Goal: Task Accomplishment & Management: Complete application form

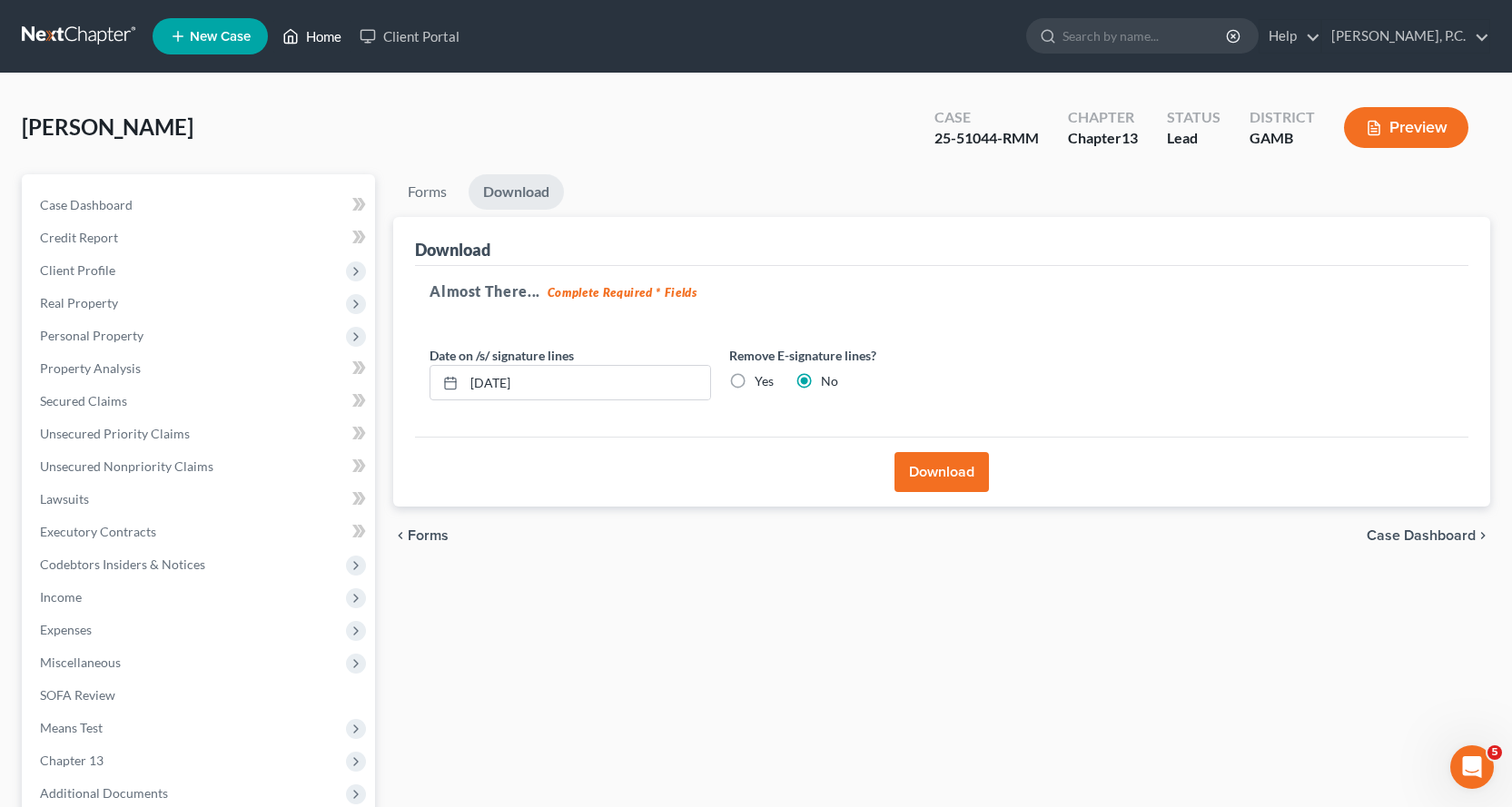
click at [321, 34] on link "Home" at bounding box center [312, 36] width 77 height 33
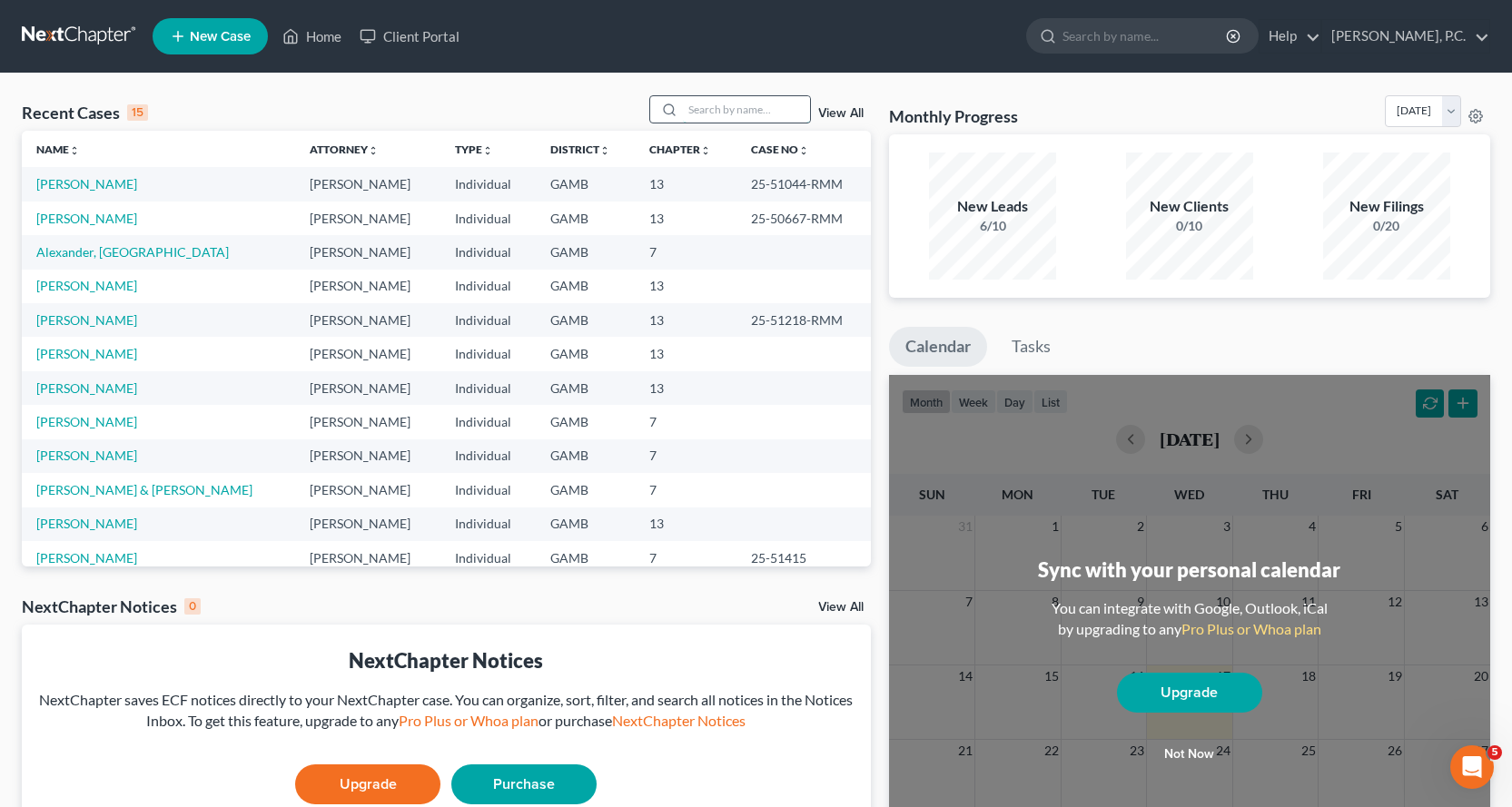
click at [725, 109] on input "search" at bounding box center [746, 110] width 128 height 26
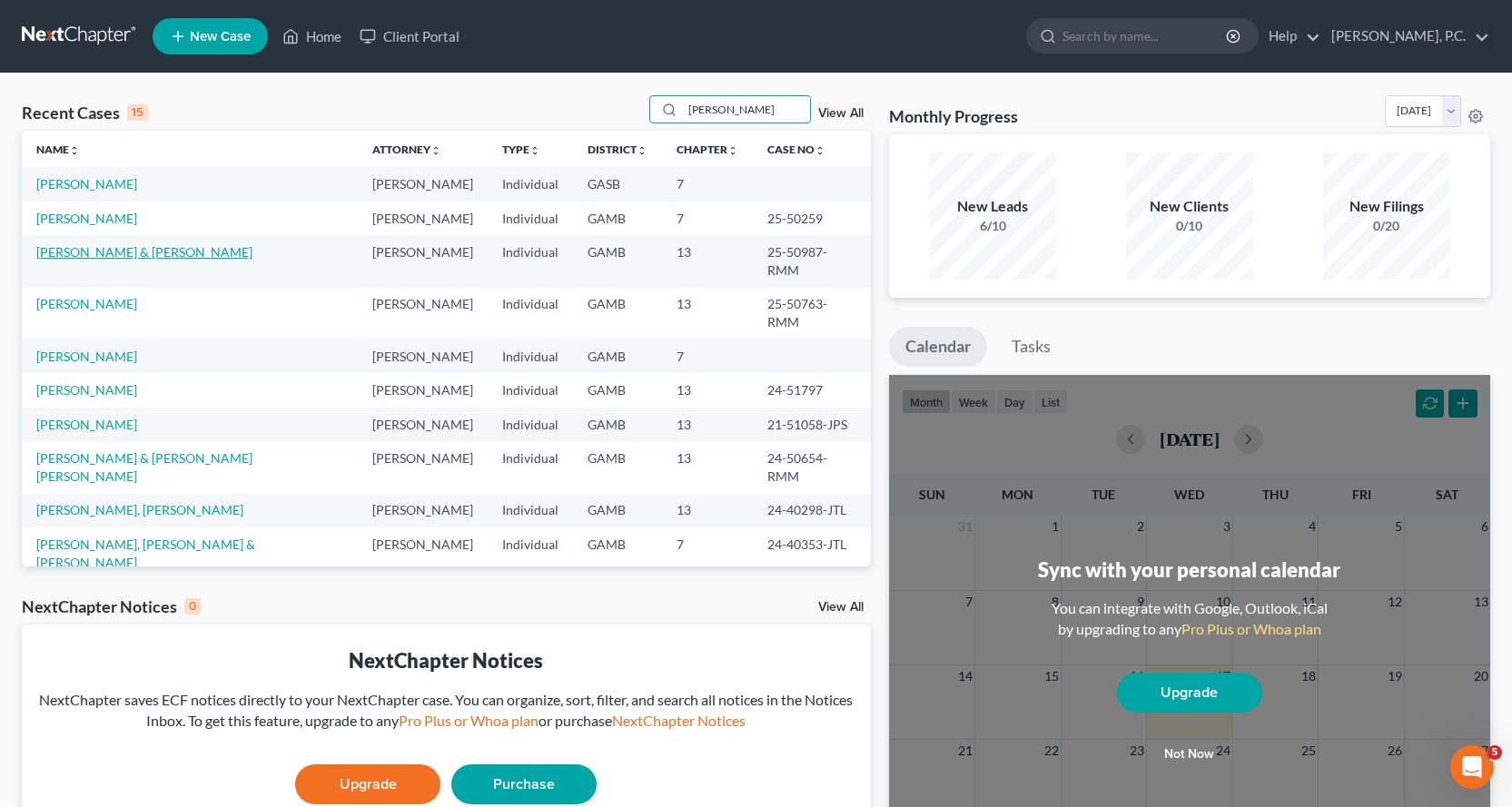
type input "[PERSON_NAME]"
click at [119, 251] on link "[PERSON_NAME] & [PERSON_NAME]" at bounding box center [144, 251] width 216 height 15
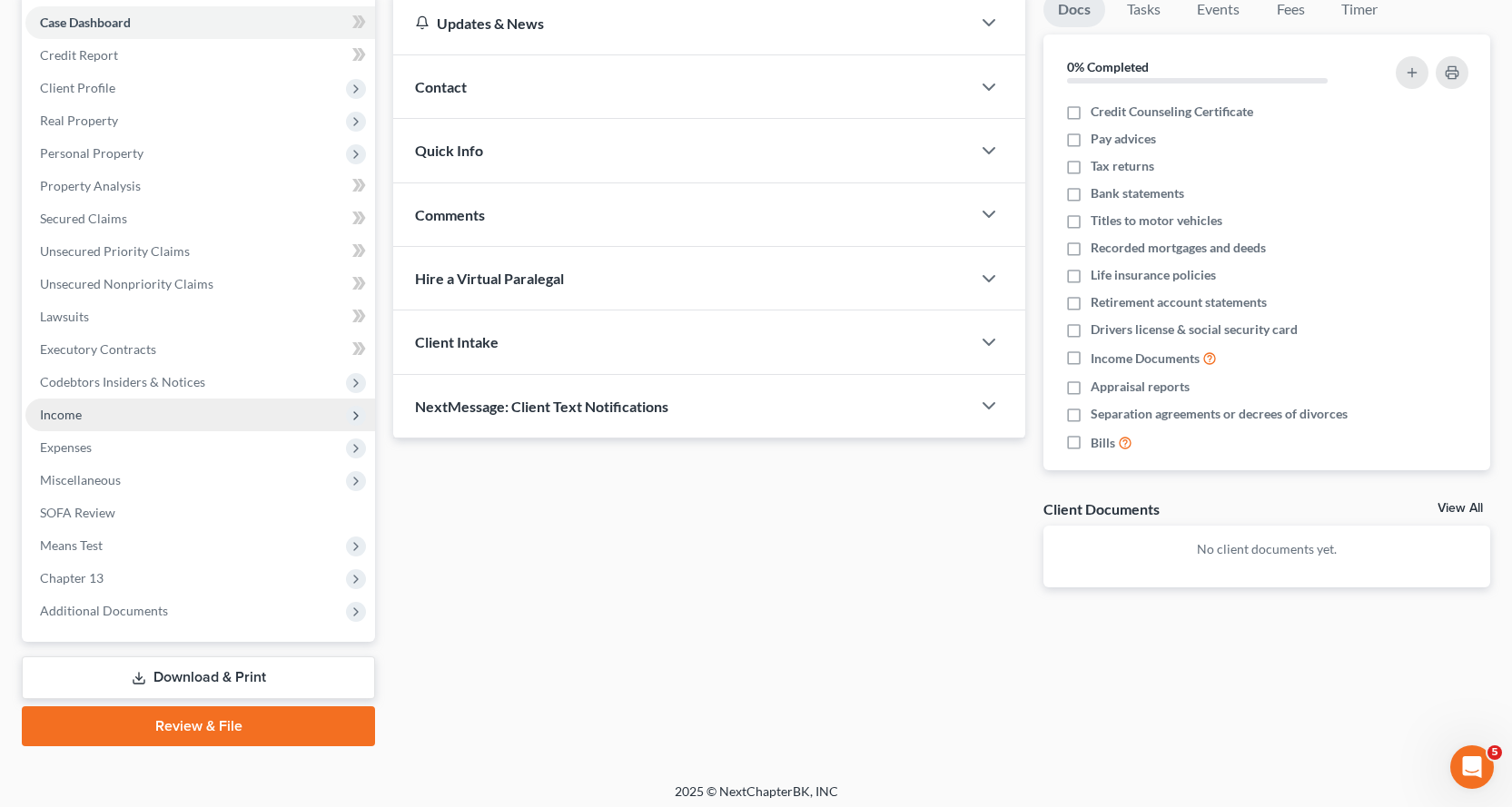
scroll to position [191, 0]
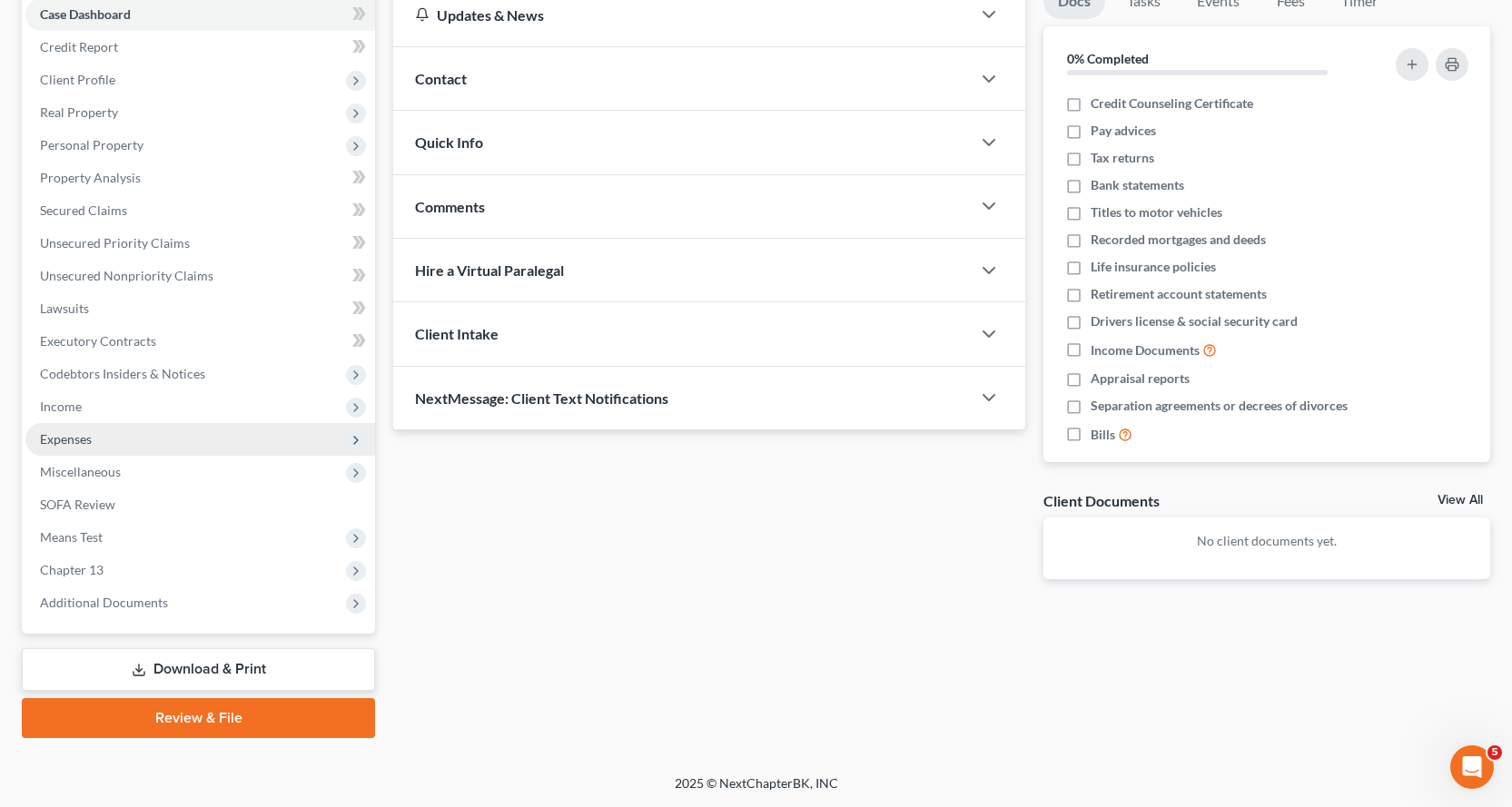
click at [69, 440] on span "Expenses" at bounding box center [65, 438] width 52 height 15
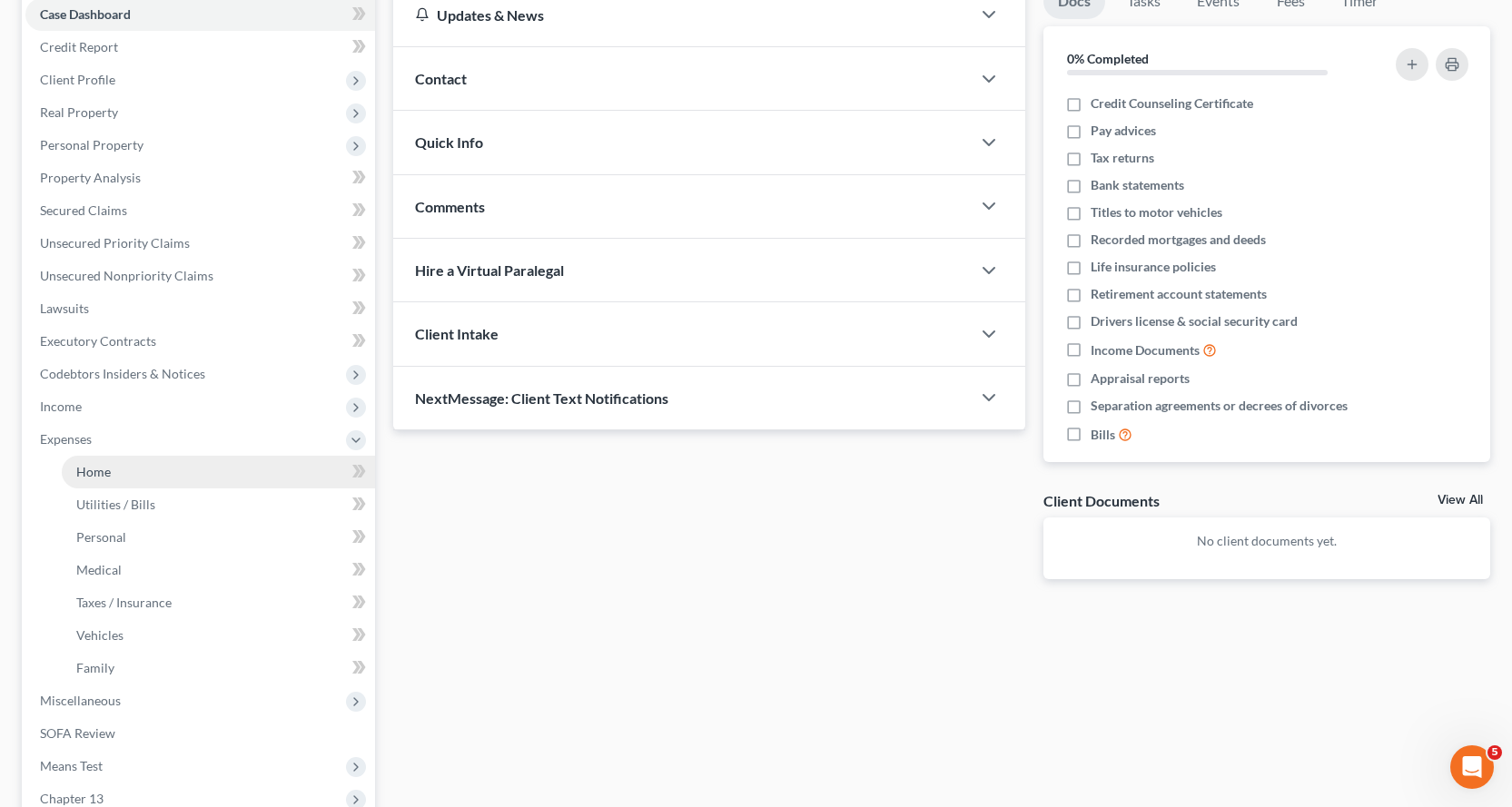
click at [94, 470] on span "Home" at bounding box center [94, 472] width 35 height 15
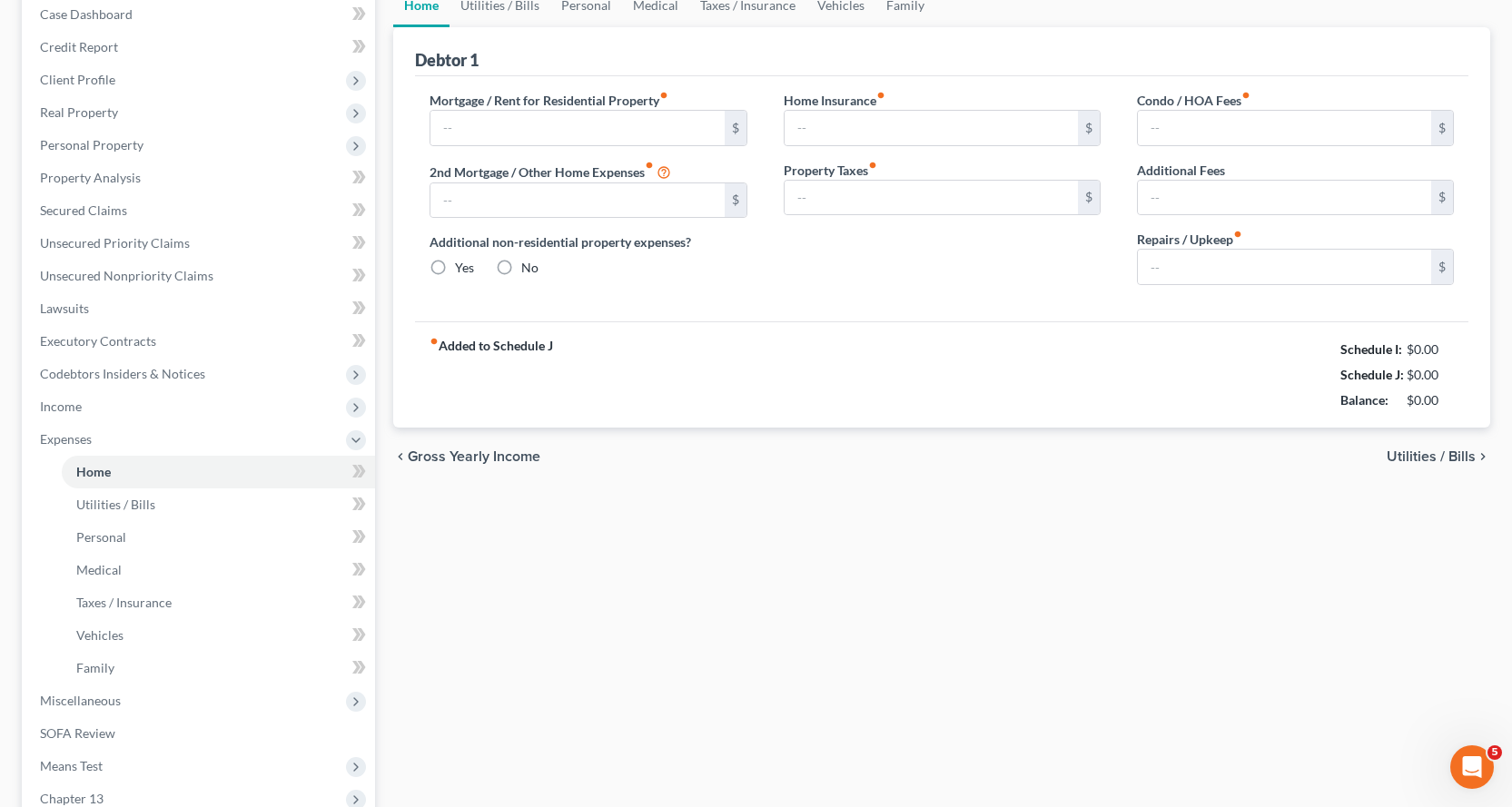
type input "550.00"
type input "0.00"
radio input "true"
type input "0.00"
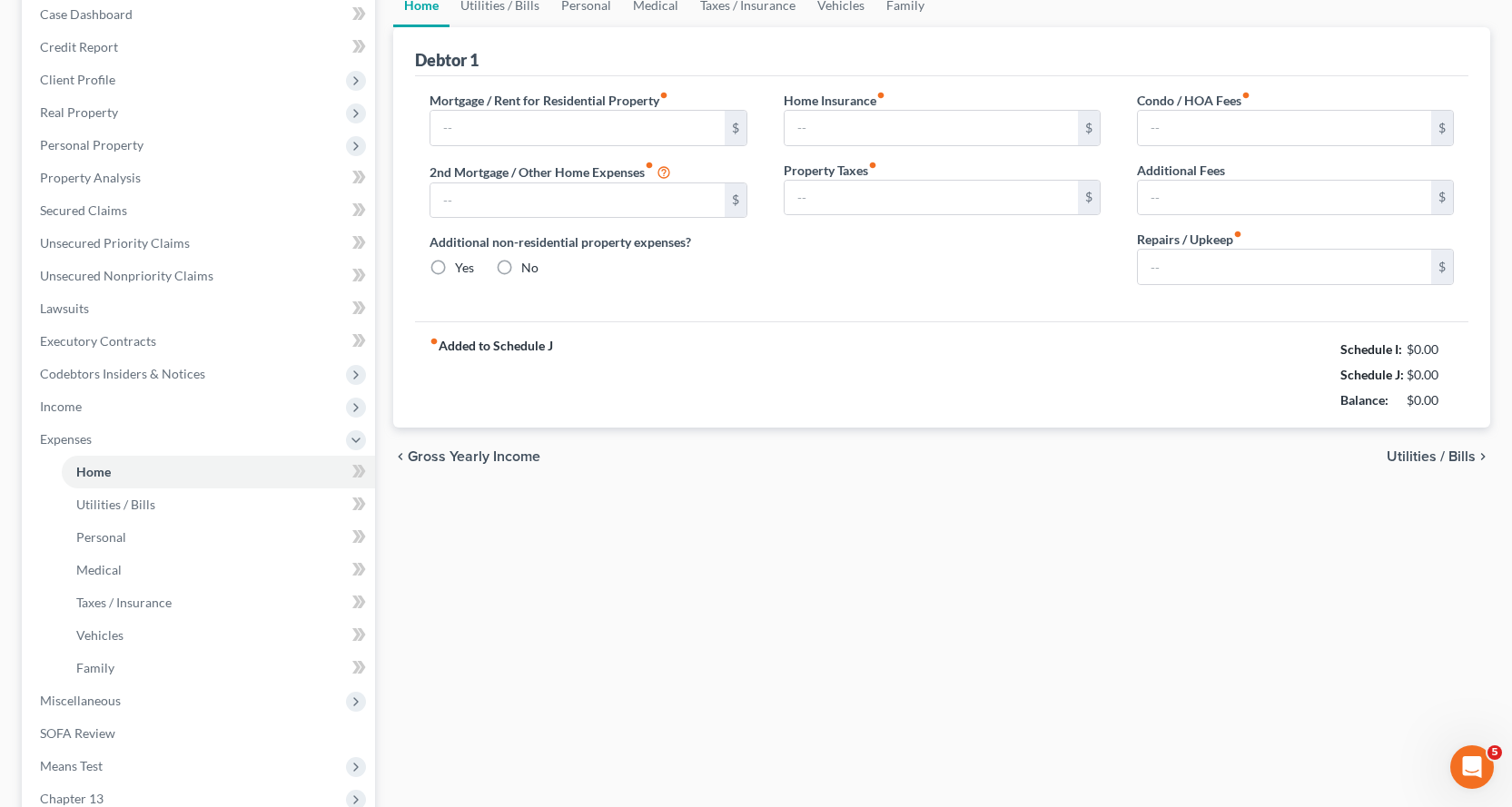
type input "0.00"
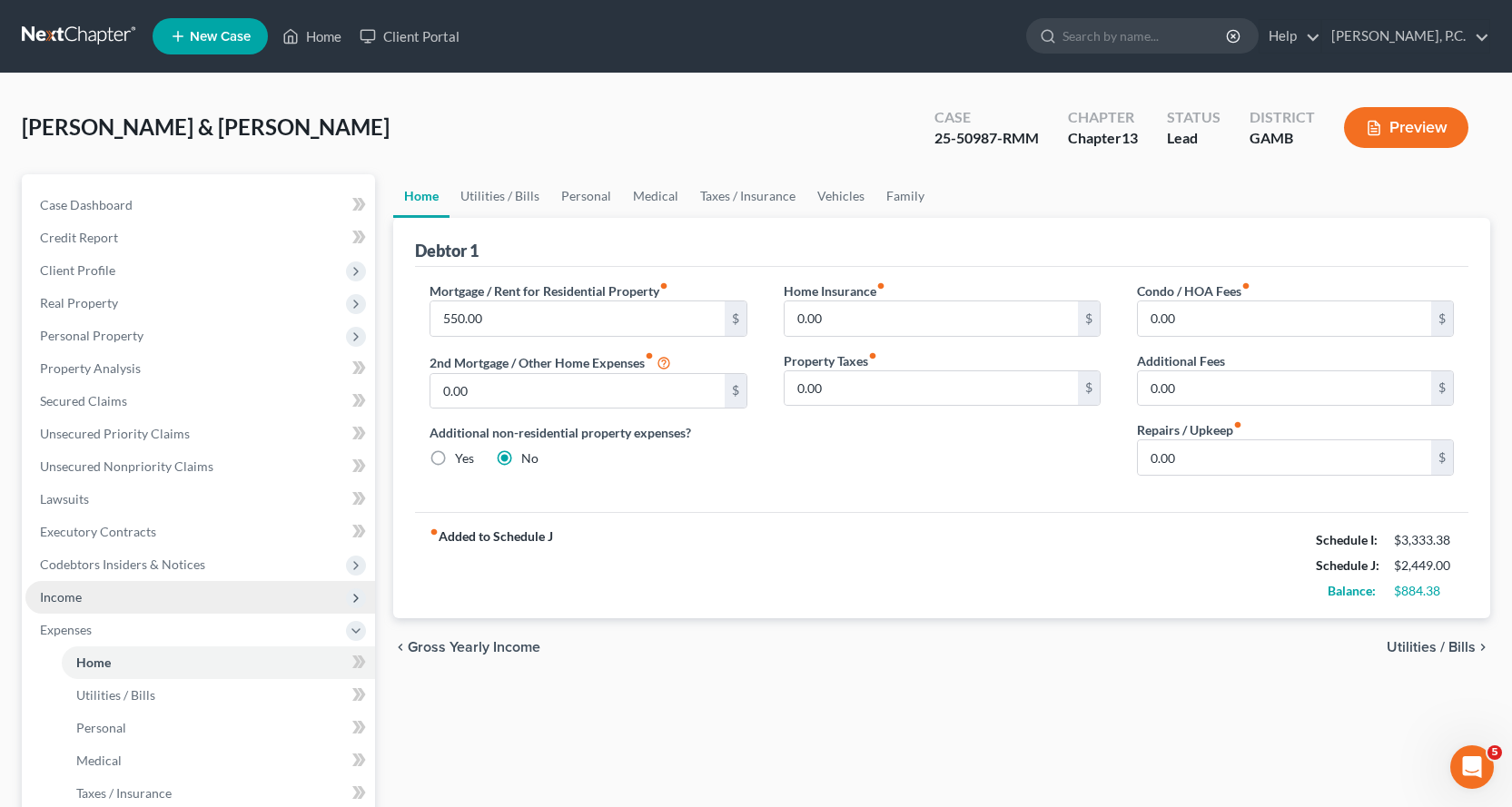
click at [67, 591] on span "Income" at bounding box center [60, 597] width 42 height 15
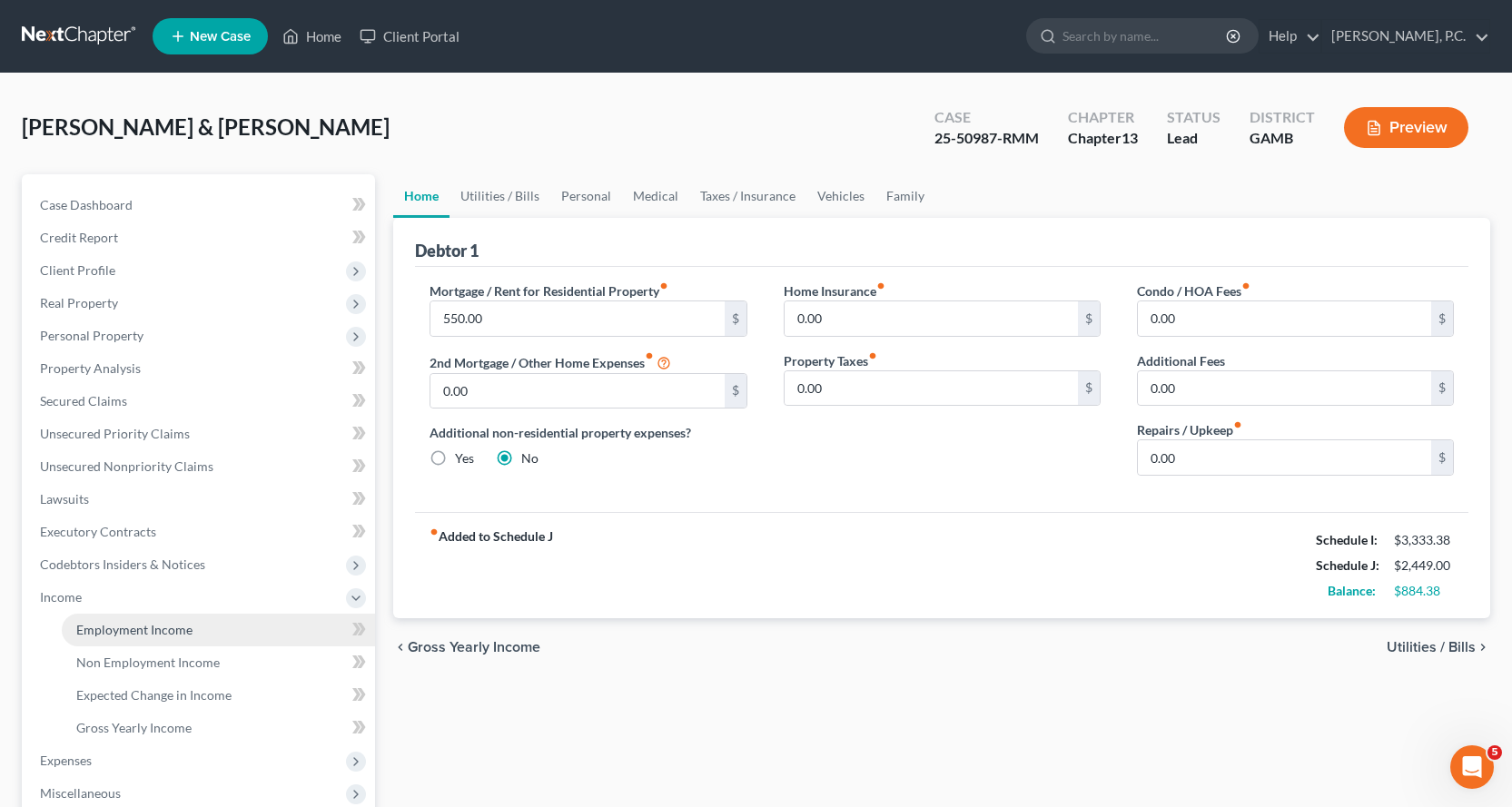
click at [177, 628] on span "Employment Income" at bounding box center [134, 629] width 116 height 15
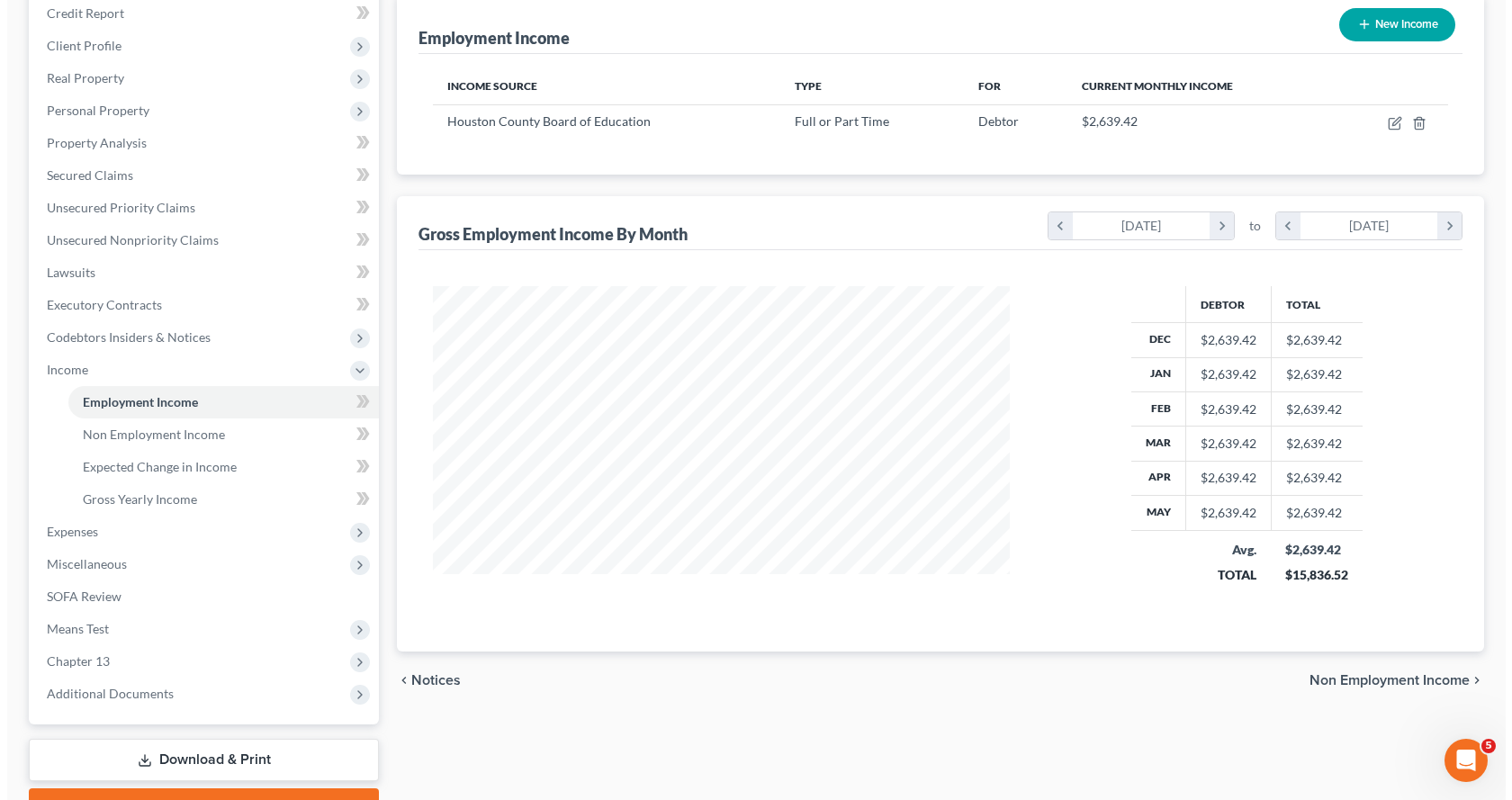
scroll to position [270, 0]
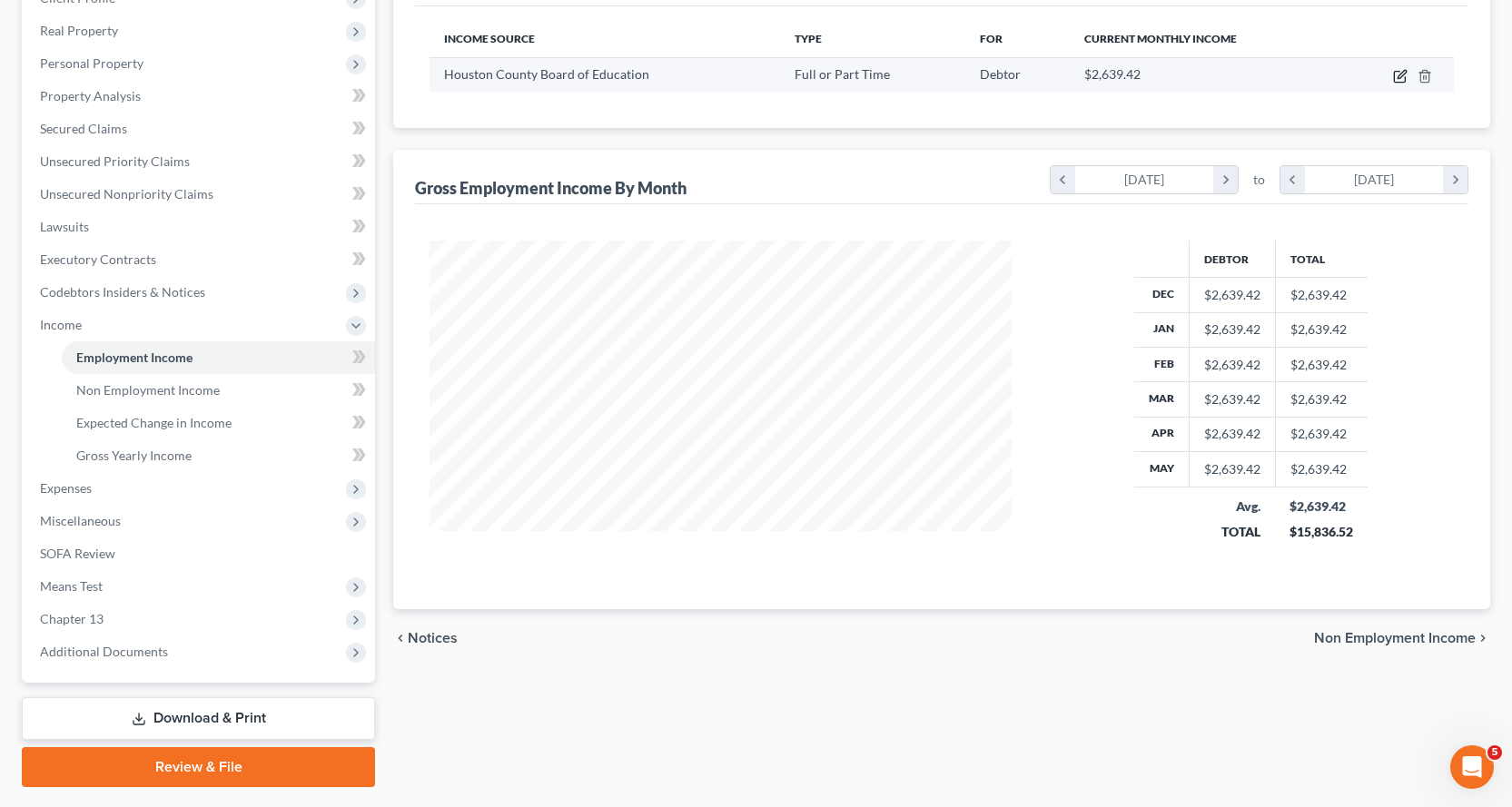
click at [1400, 72] on icon "button" at bounding box center [1400, 77] width 11 height 11
select select "0"
select select "10"
select select "0"
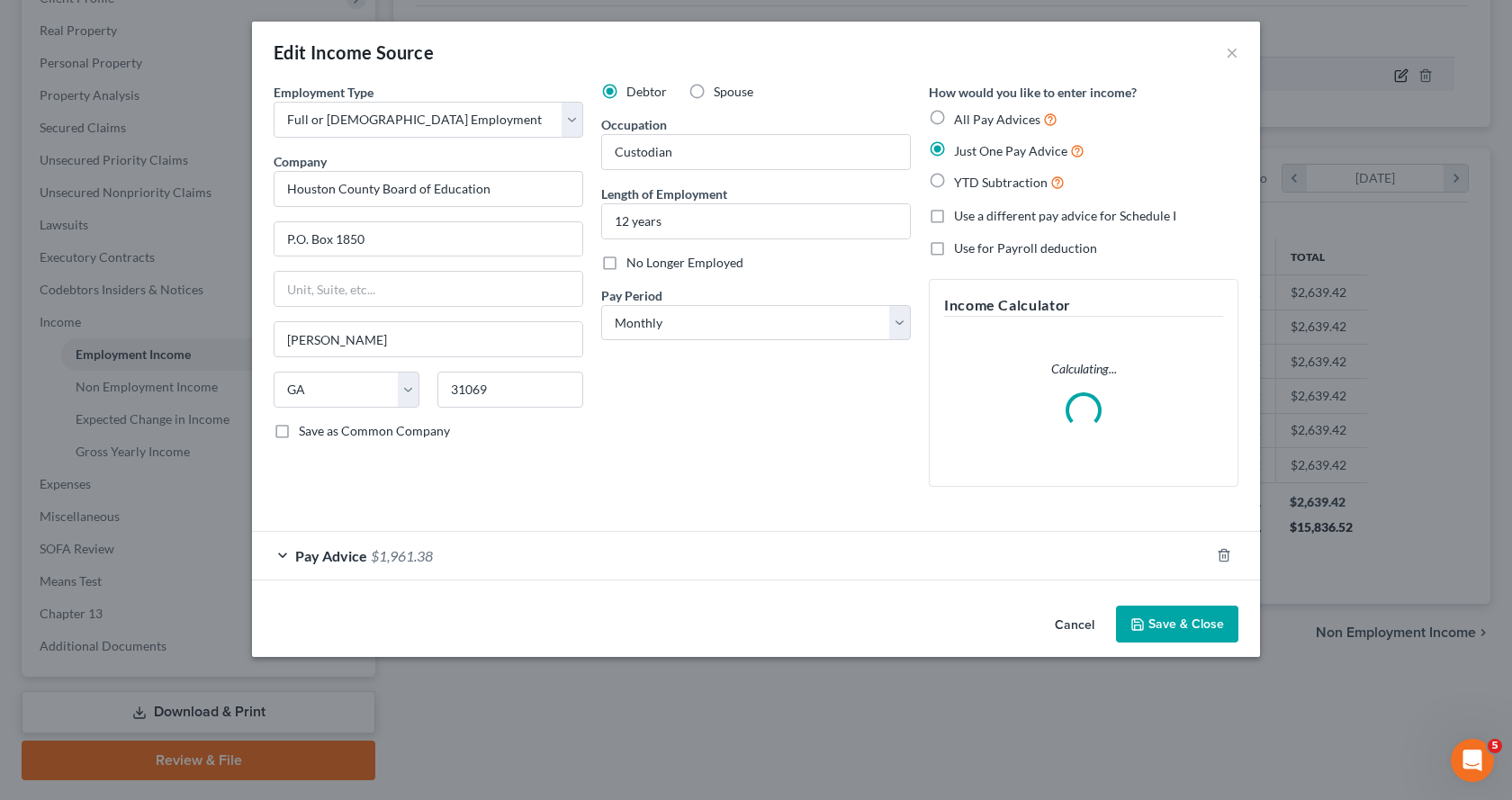
scroll to position [323, 619]
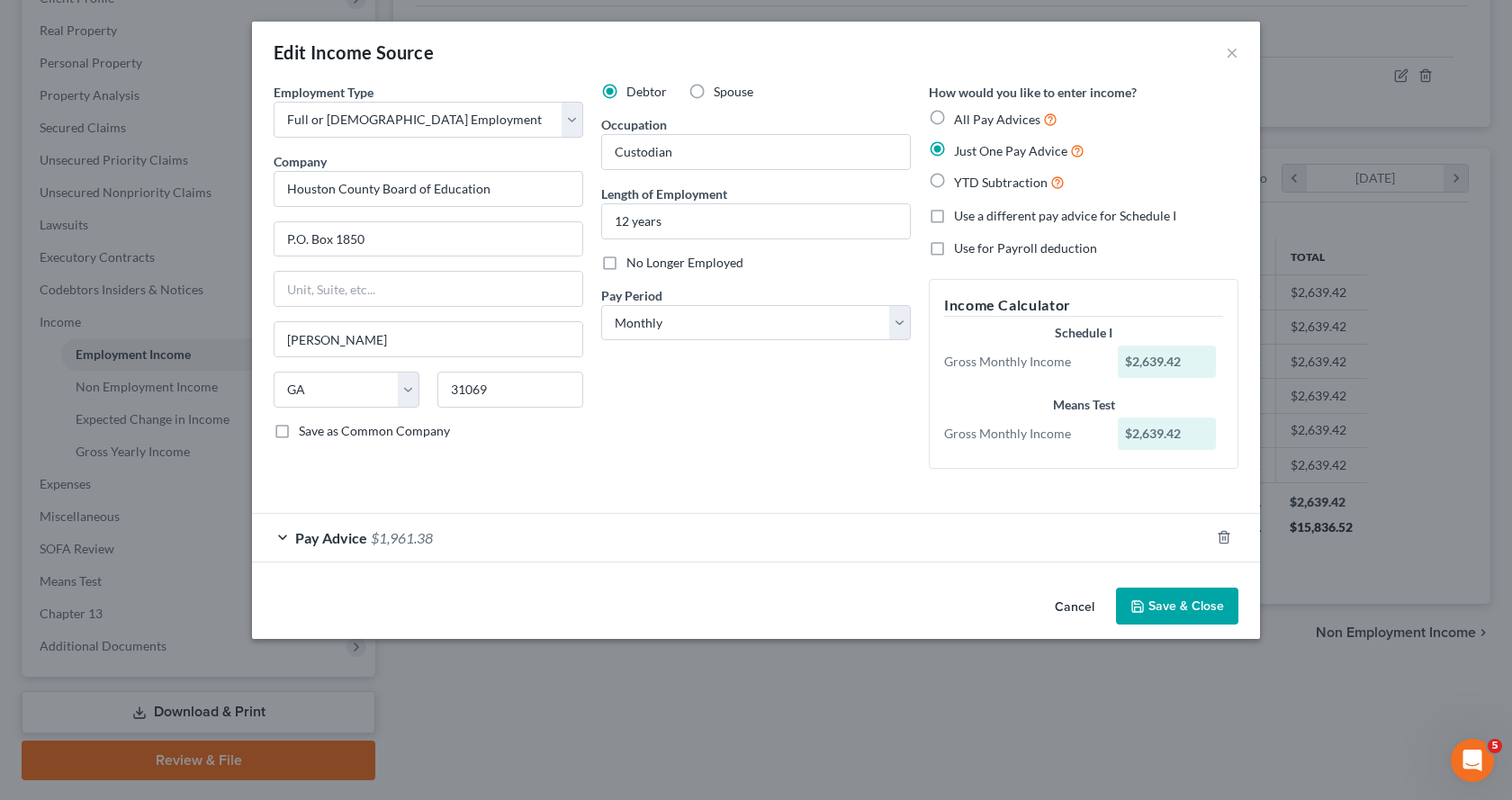
click at [286, 535] on div "Pay Advice $1,961.38" at bounding box center [731, 538] width 957 height 48
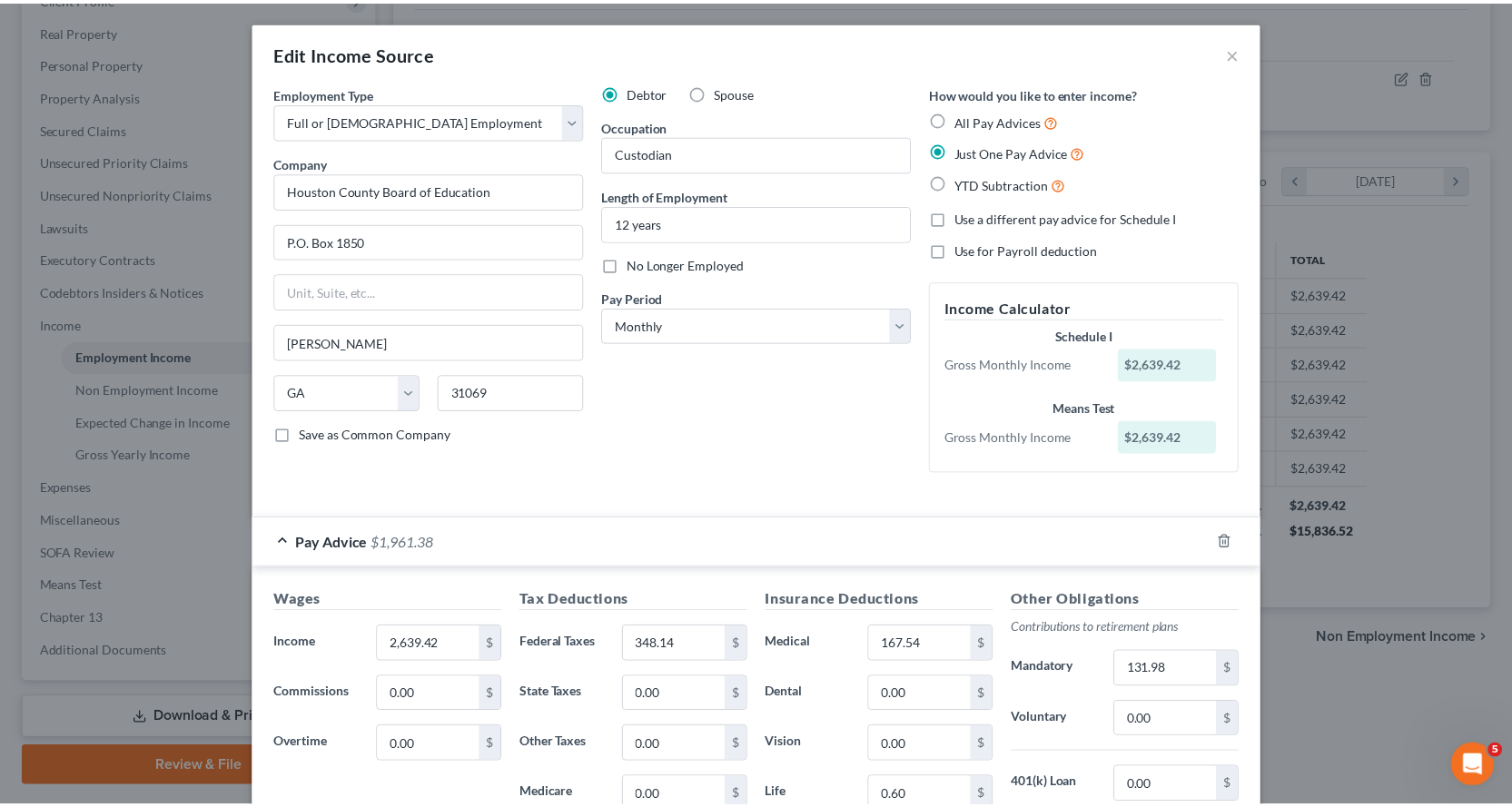
scroll to position [303, 0]
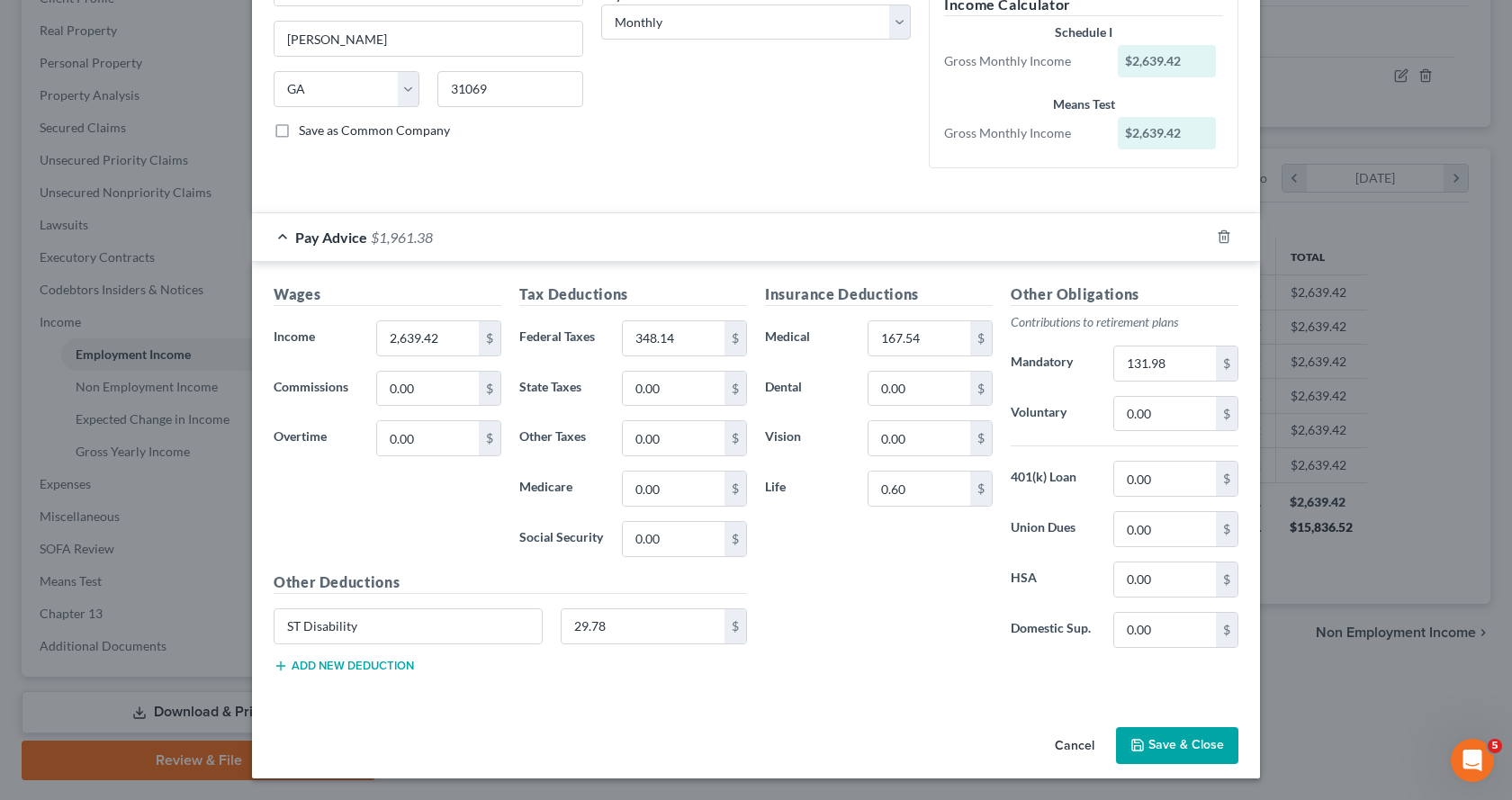
click at [1184, 743] on button "Save & Close" at bounding box center [1177, 746] width 123 height 37
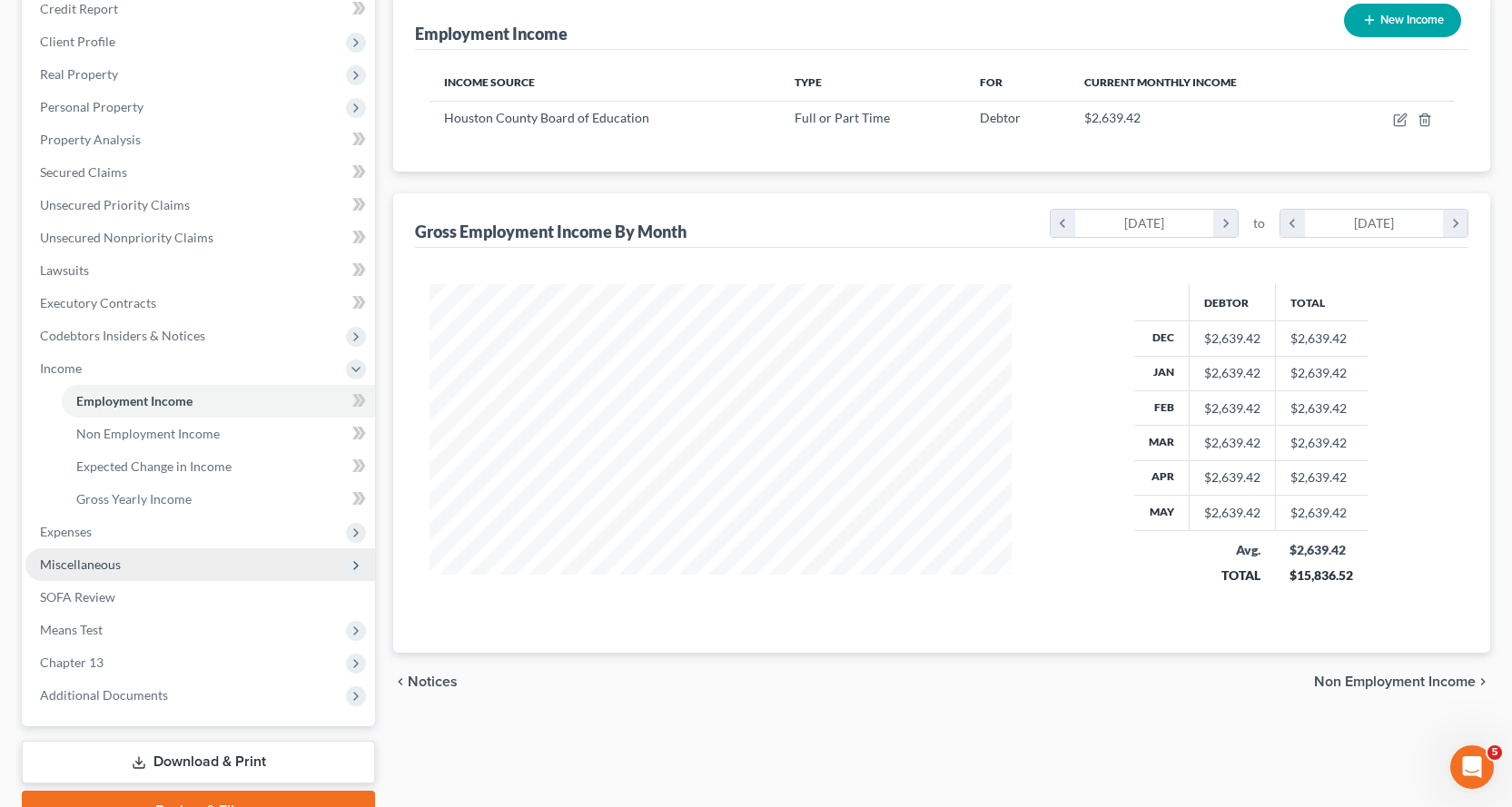
scroll to position [231, 0]
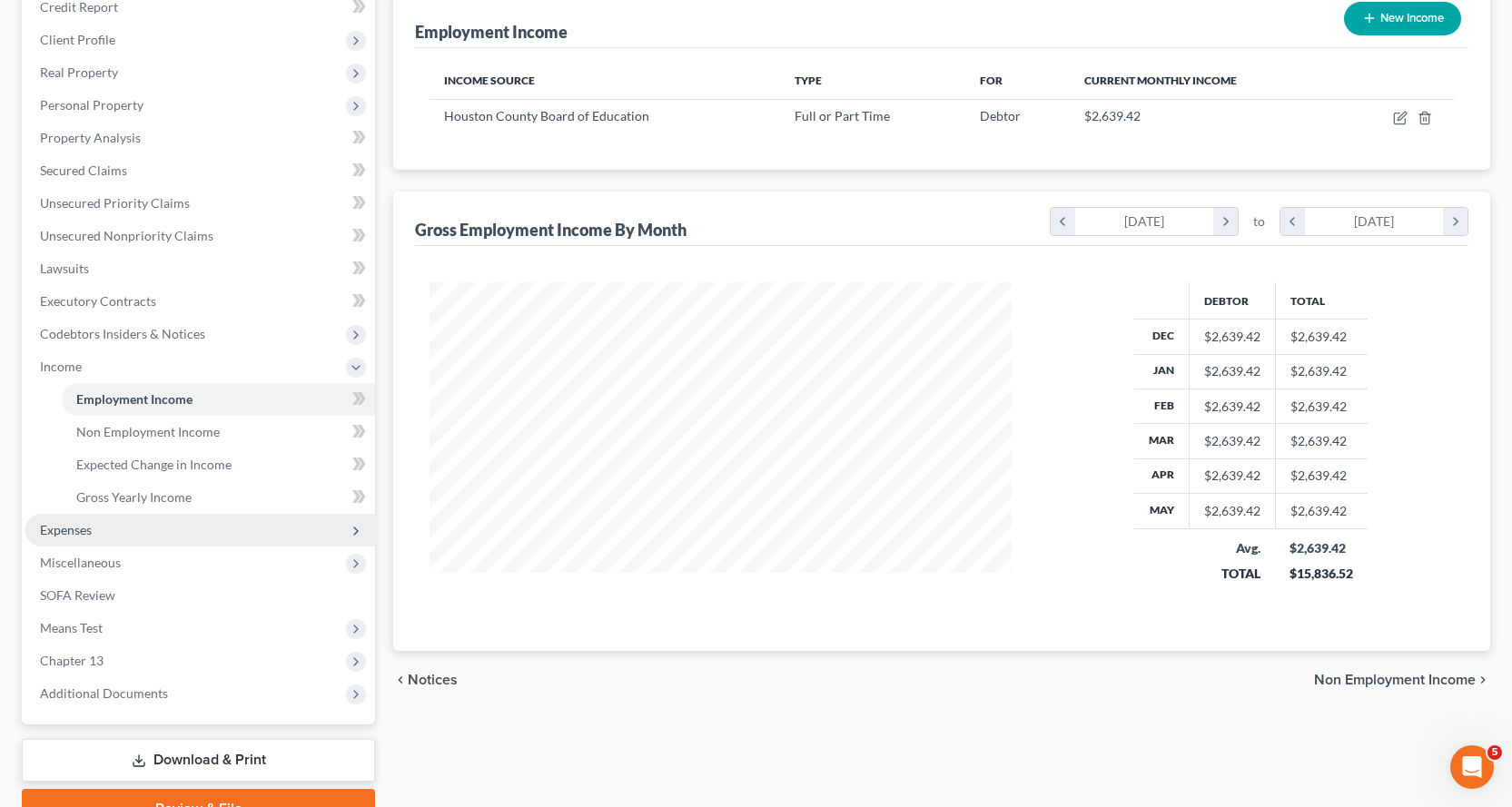
click at [79, 529] on span "Expenses" at bounding box center [65, 529] width 52 height 15
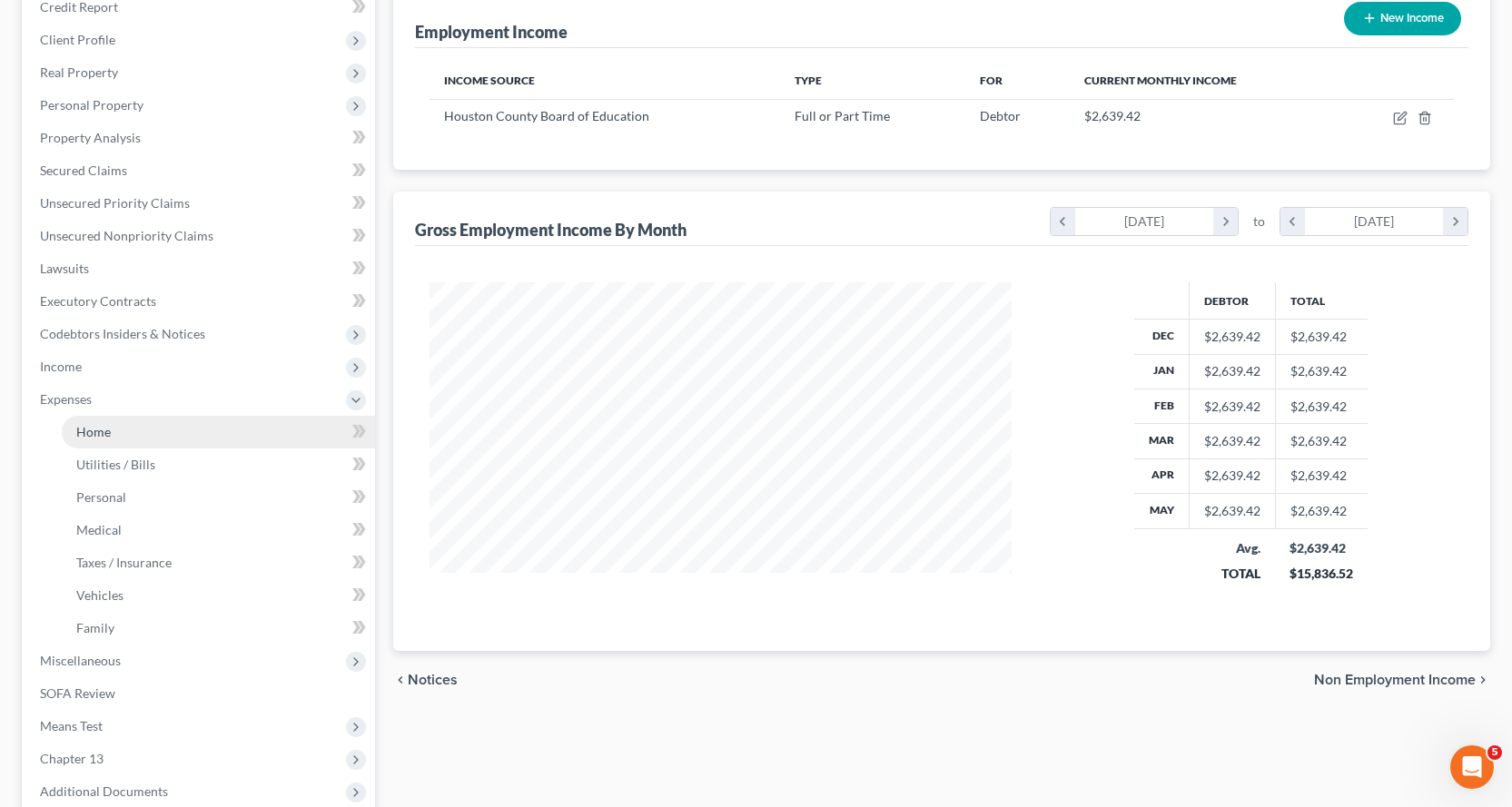
click at [99, 428] on span "Home" at bounding box center [94, 432] width 35 height 15
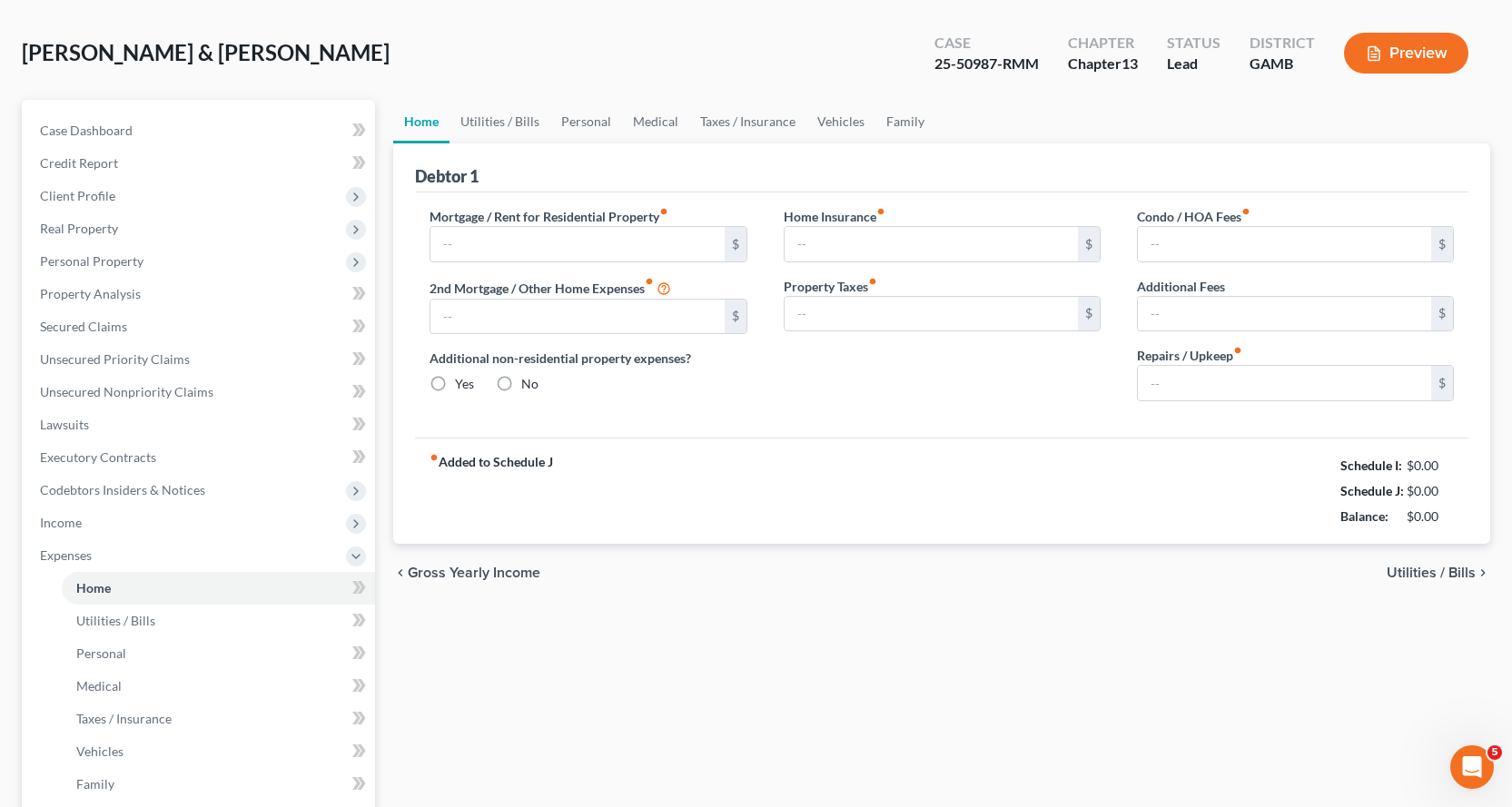
type input "550.00"
type input "0.00"
radio input "true"
type input "0.00"
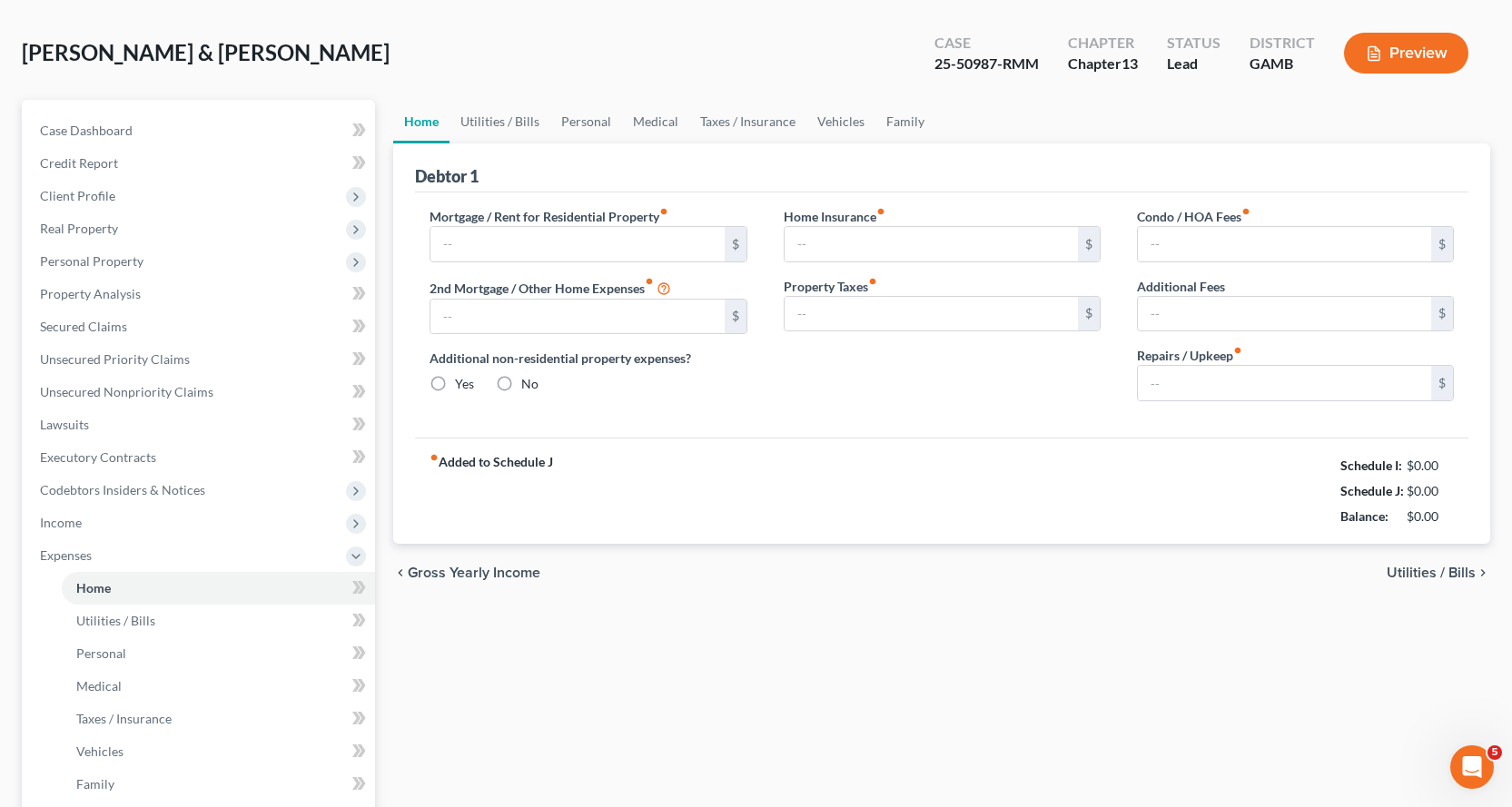
type input "0.00"
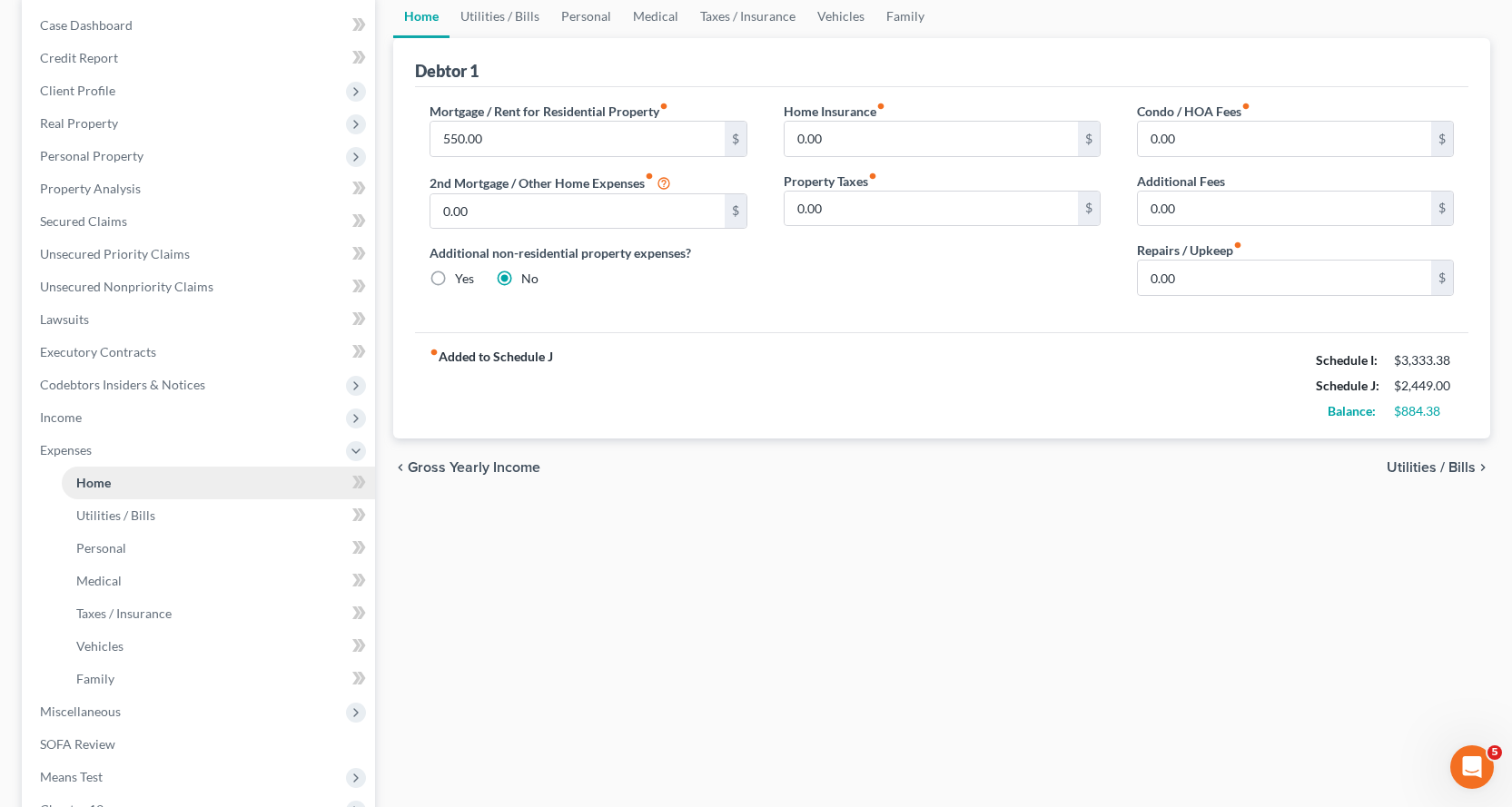
scroll to position [181, 0]
click at [113, 507] on span "Utilities / Bills" at bounding box center [116, 513] width 79 height 15
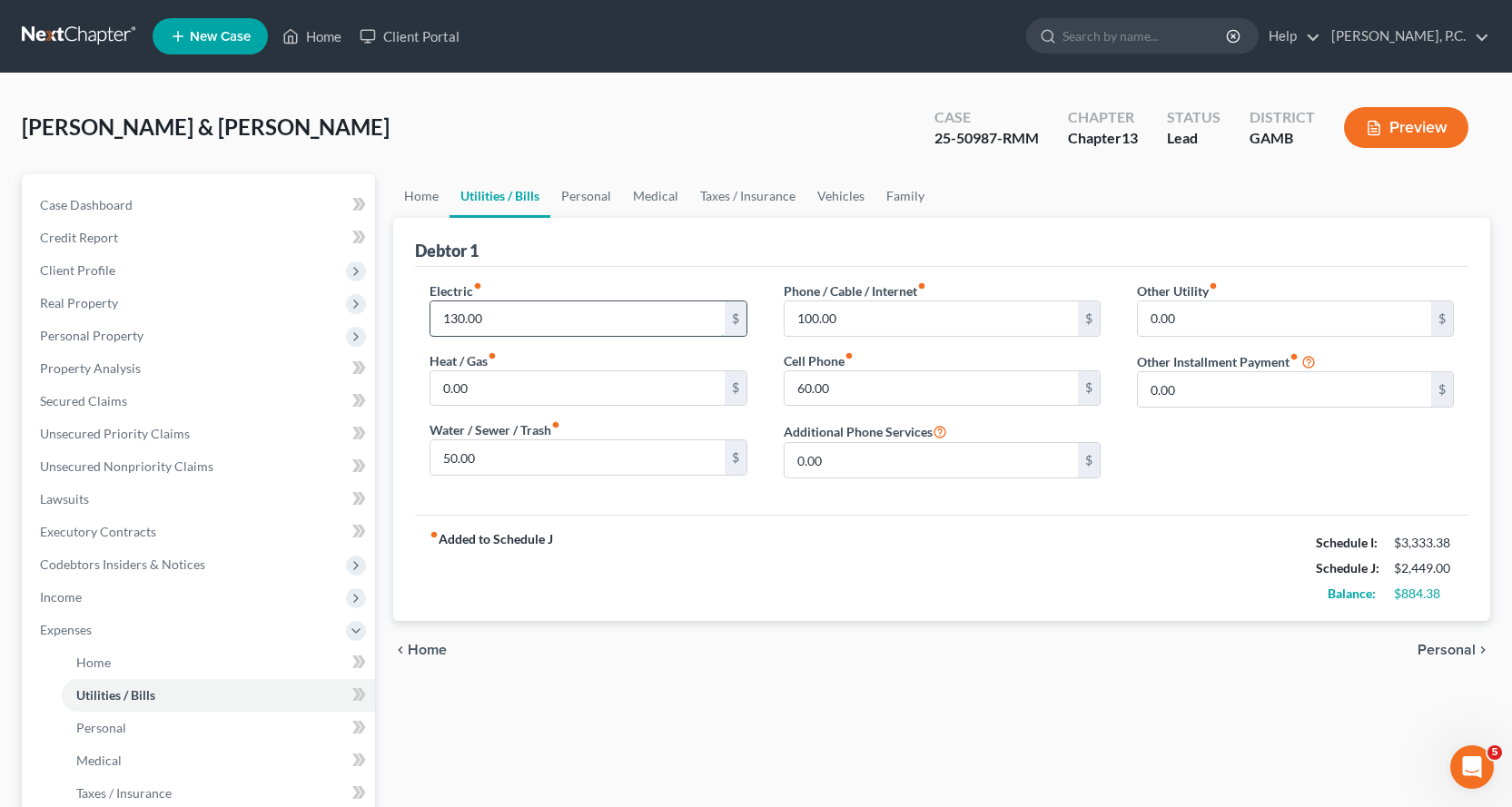
click at [501, 312] on input "130.00" at bounding box center [576, 318] width 293 height 35
type input "160.00"
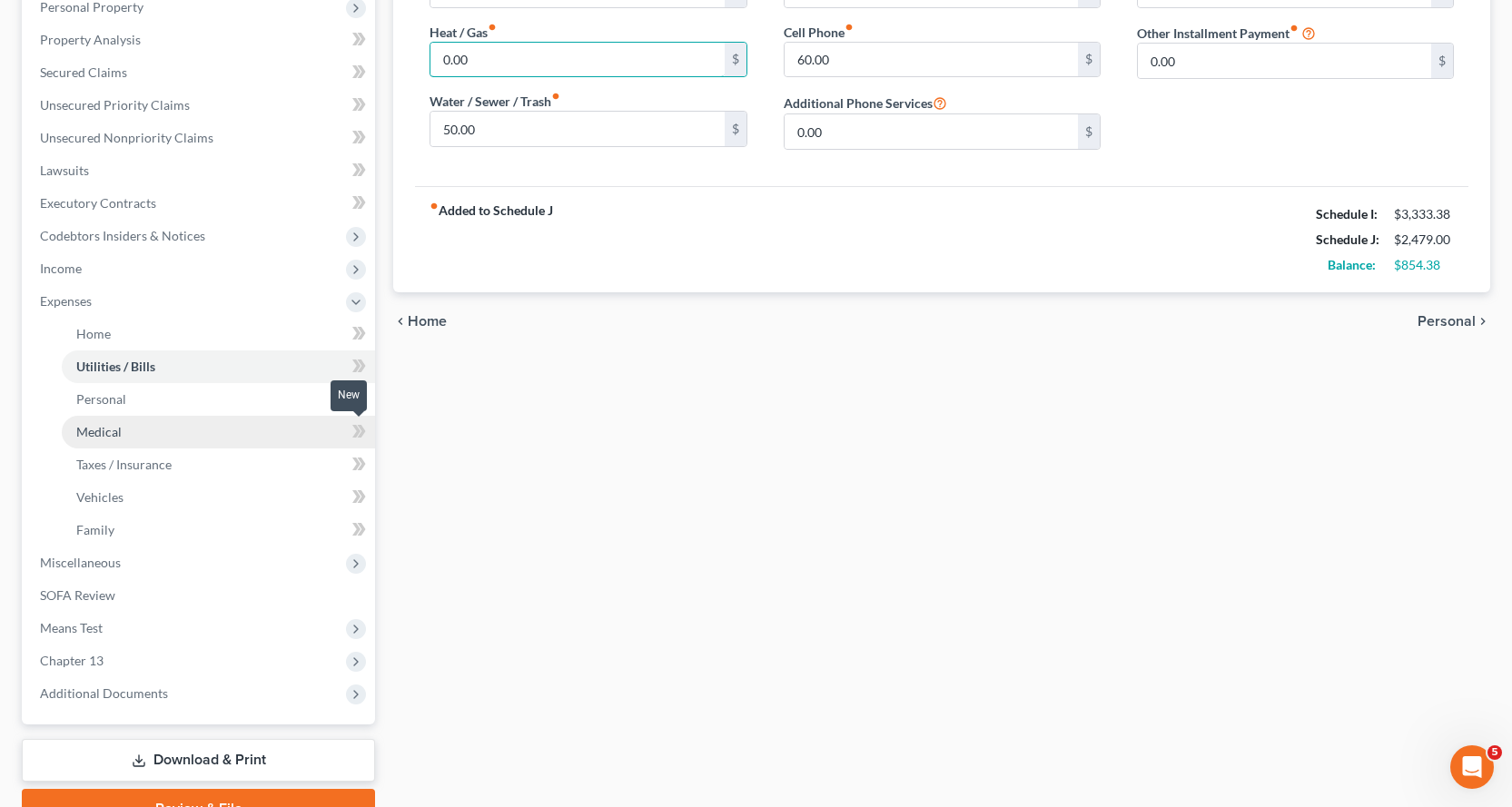
scroll to position [363, 0]
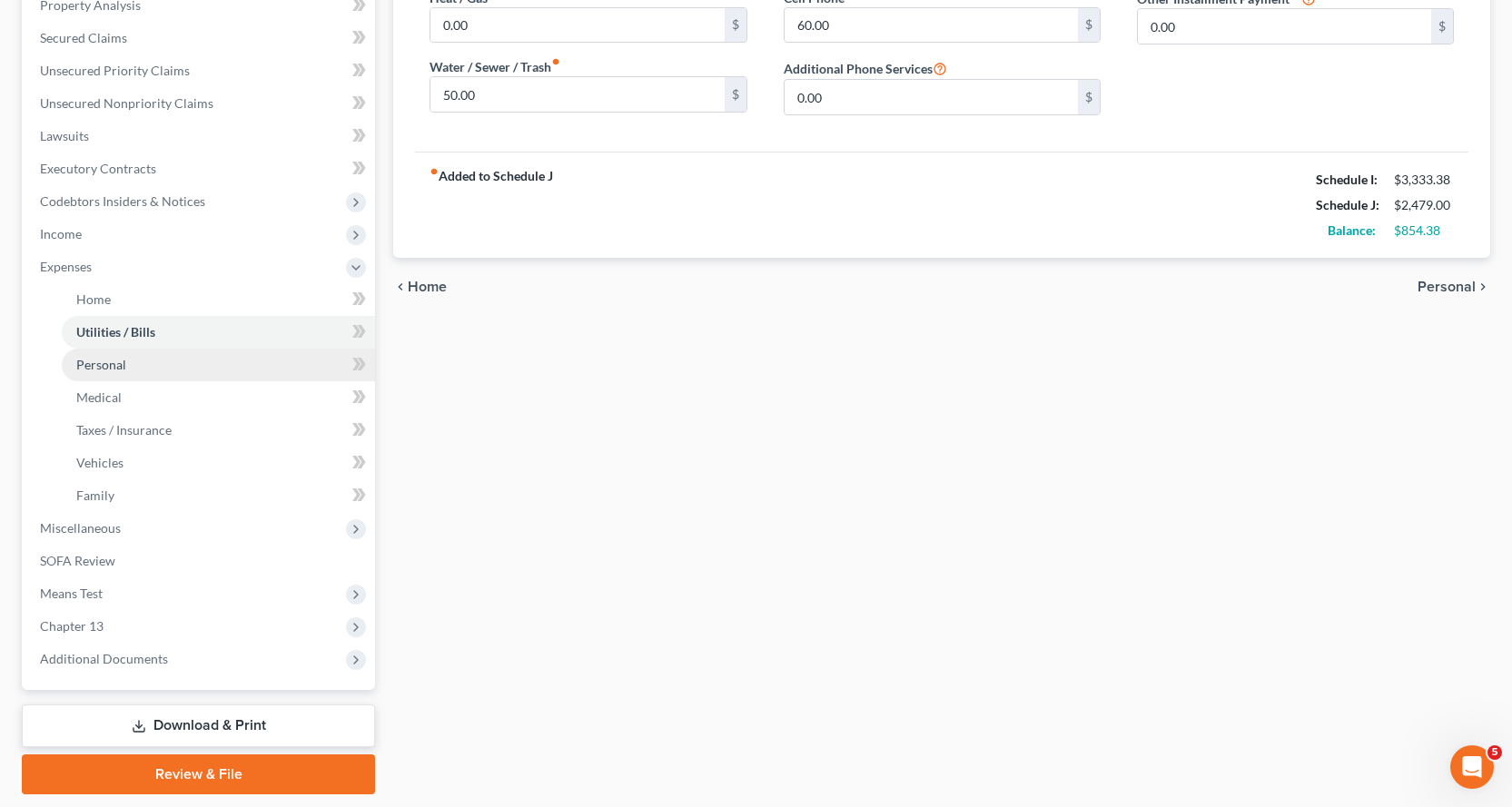
click at [103, 363] on span "Personal" at bounding box center [101, 365] width 50 height 15
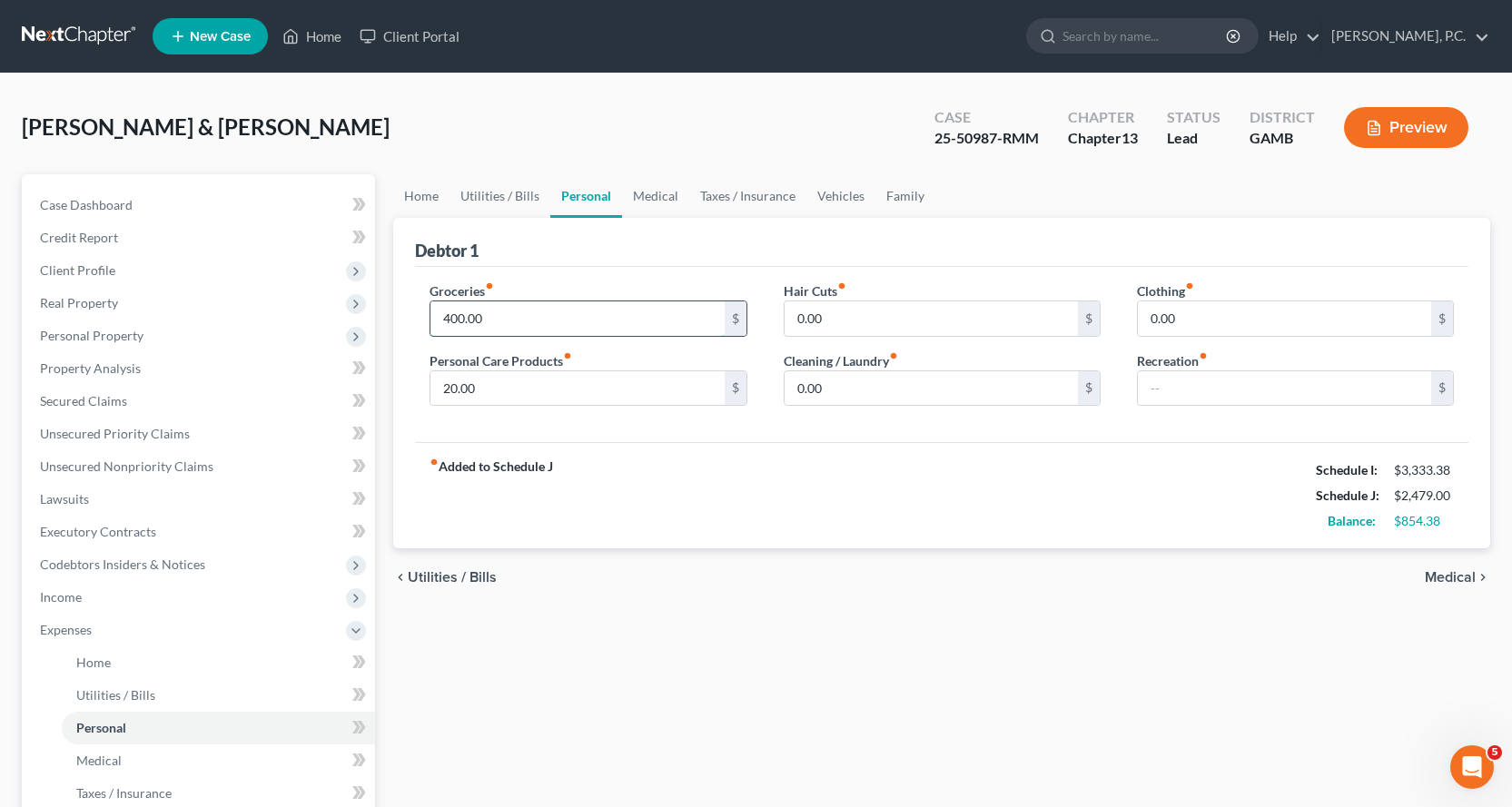
click at [560, 334] on input "400.00" at bounding box center [576, 318] width 293 height 35
type input "500.00"
type input "100.00"
click at [945, 398] on input "0.00" at bounding box center [931, 388] width 293 height 35
type input "80.00"
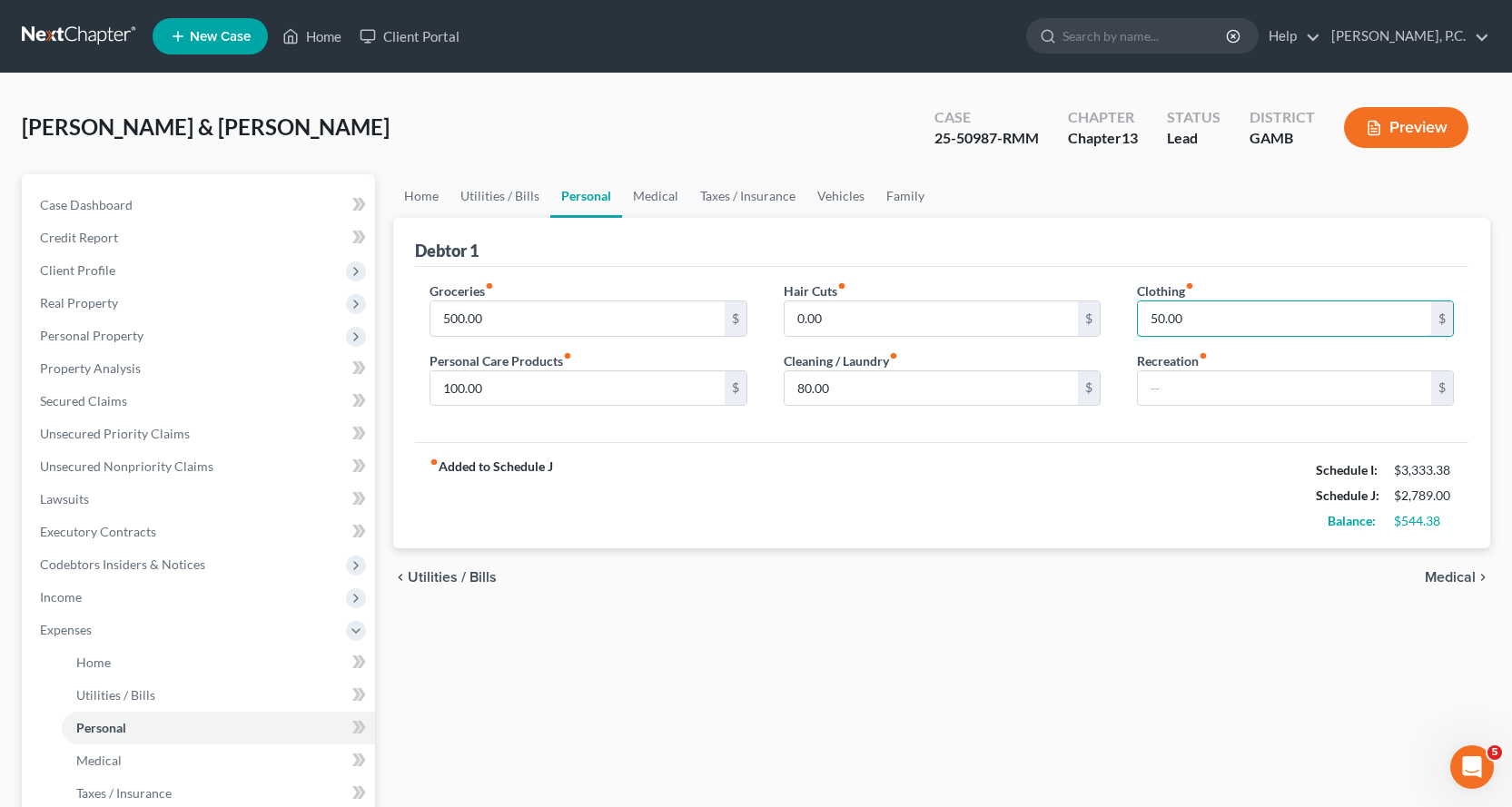
type input "50.00"
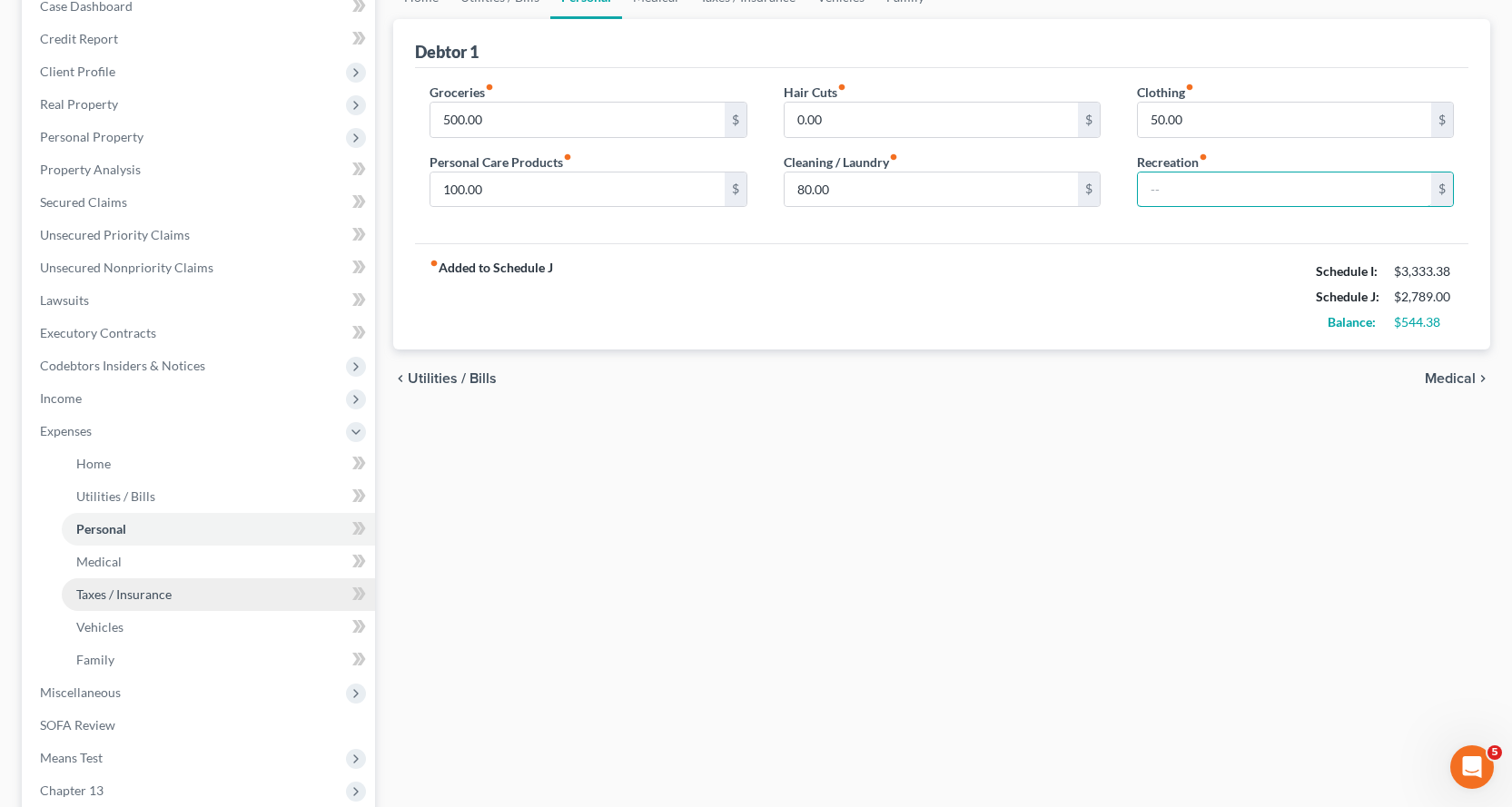
scroll to position [272, 0]
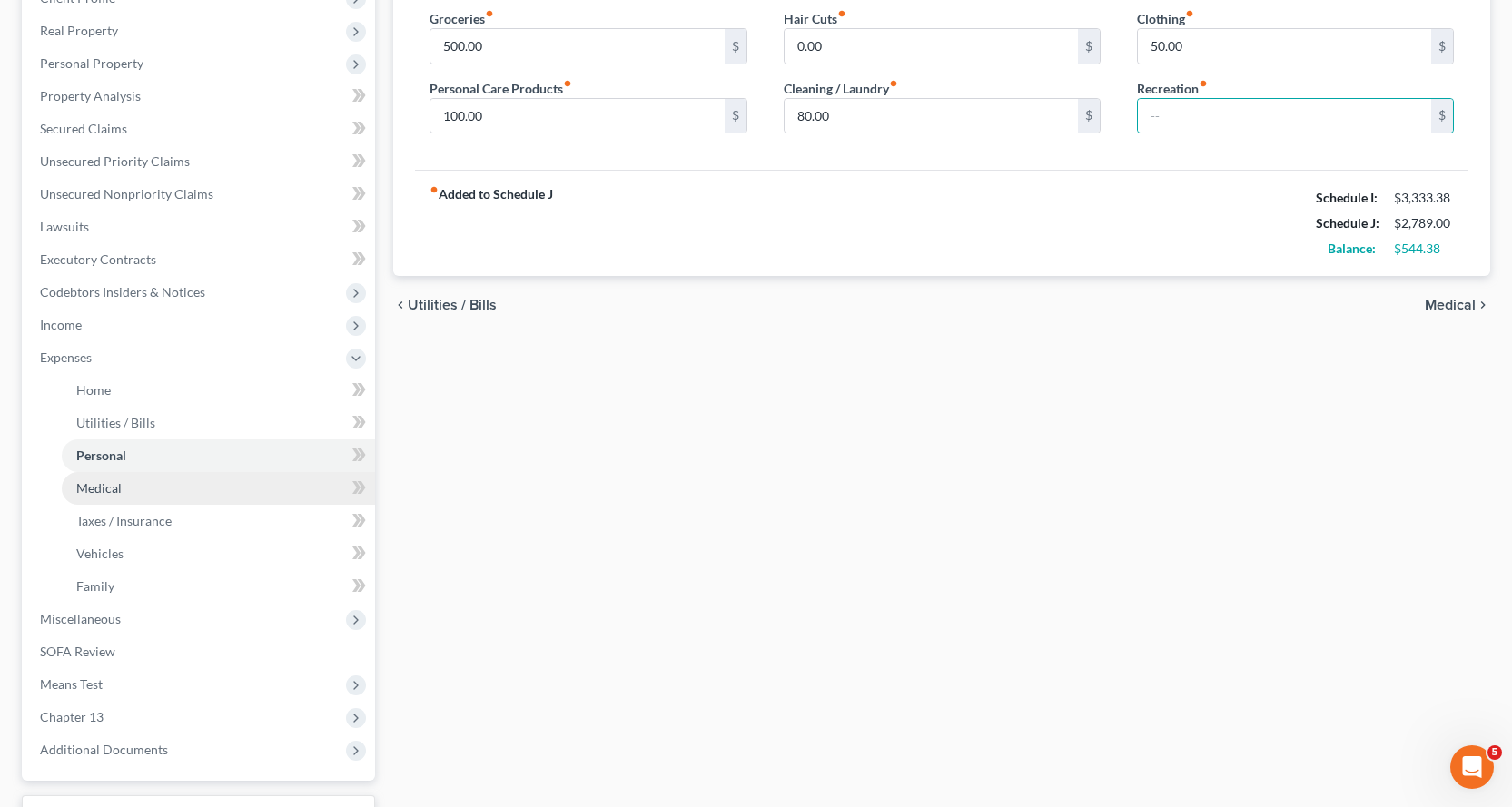
click at [99, 483] on span "Medical" at bounding box center [99, 488] width 45 height 15
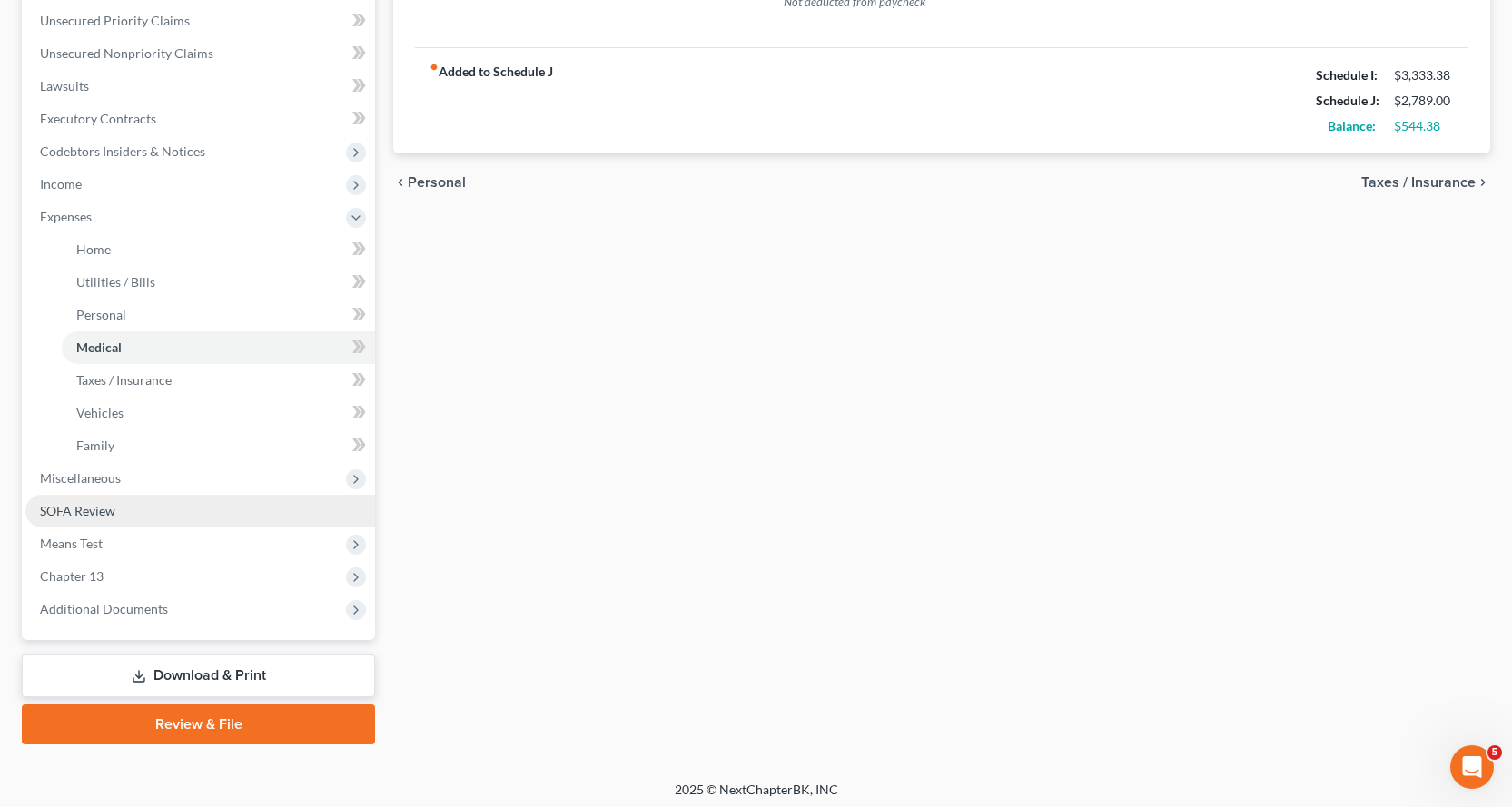
scroll to position [420, 0]
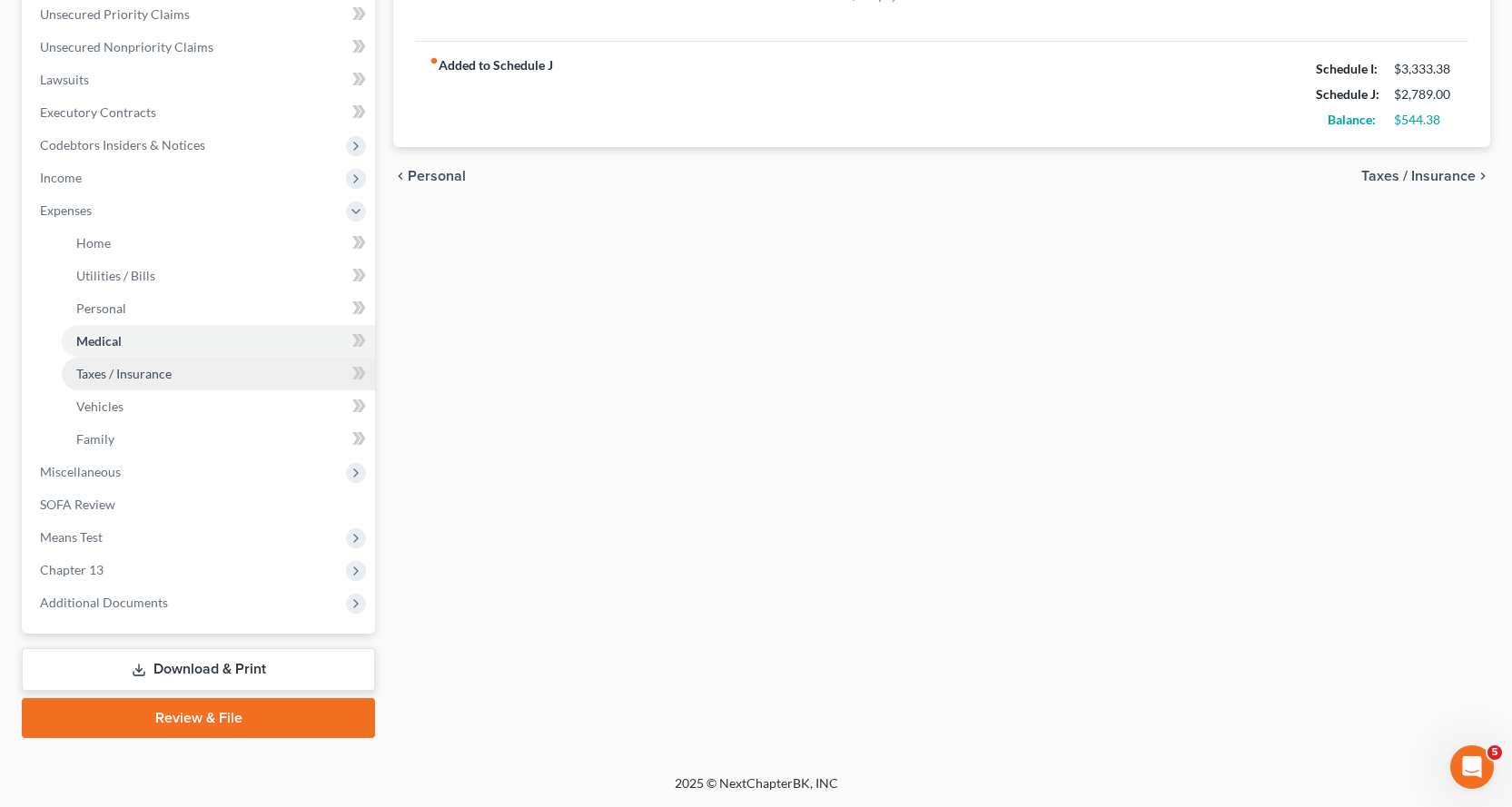
click at [94, 368] on span "Taxes / Insurance" at bounding box center [124, 373] width 95 height 15
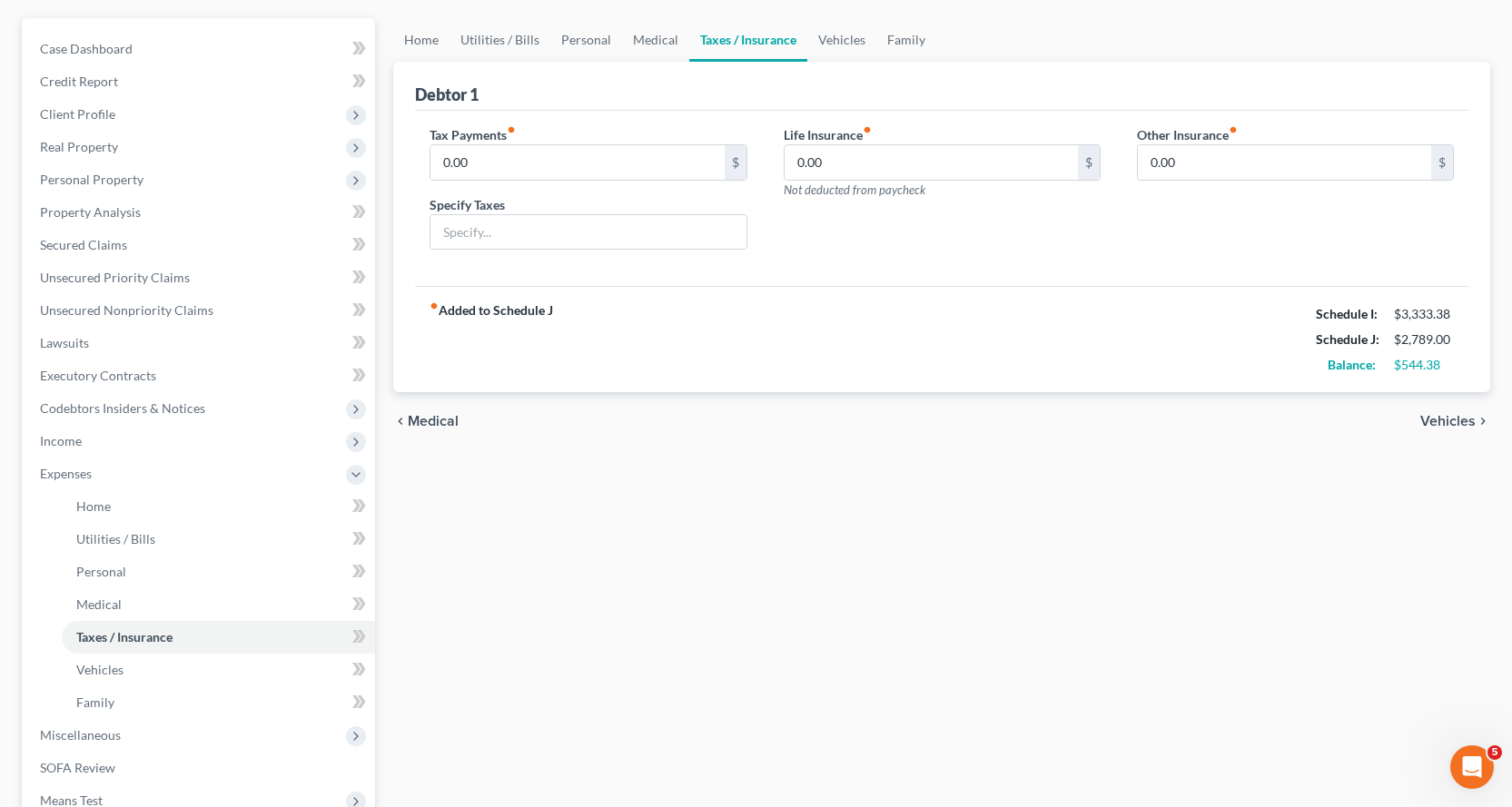
scroll to position [420, 0]
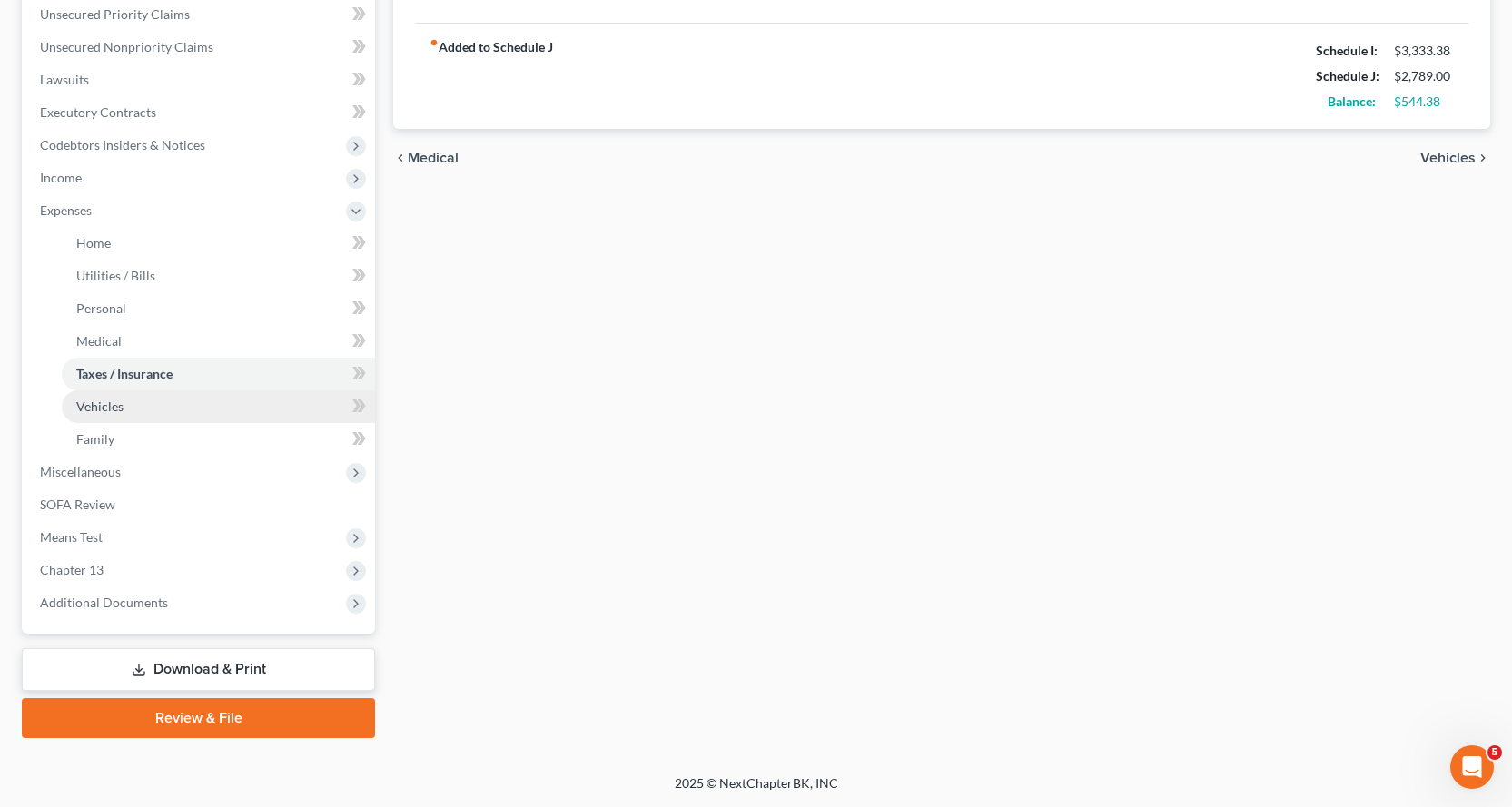
click at [103, 404] on span "Vehicles" at bounding box center [100, 406] width 47 height 15
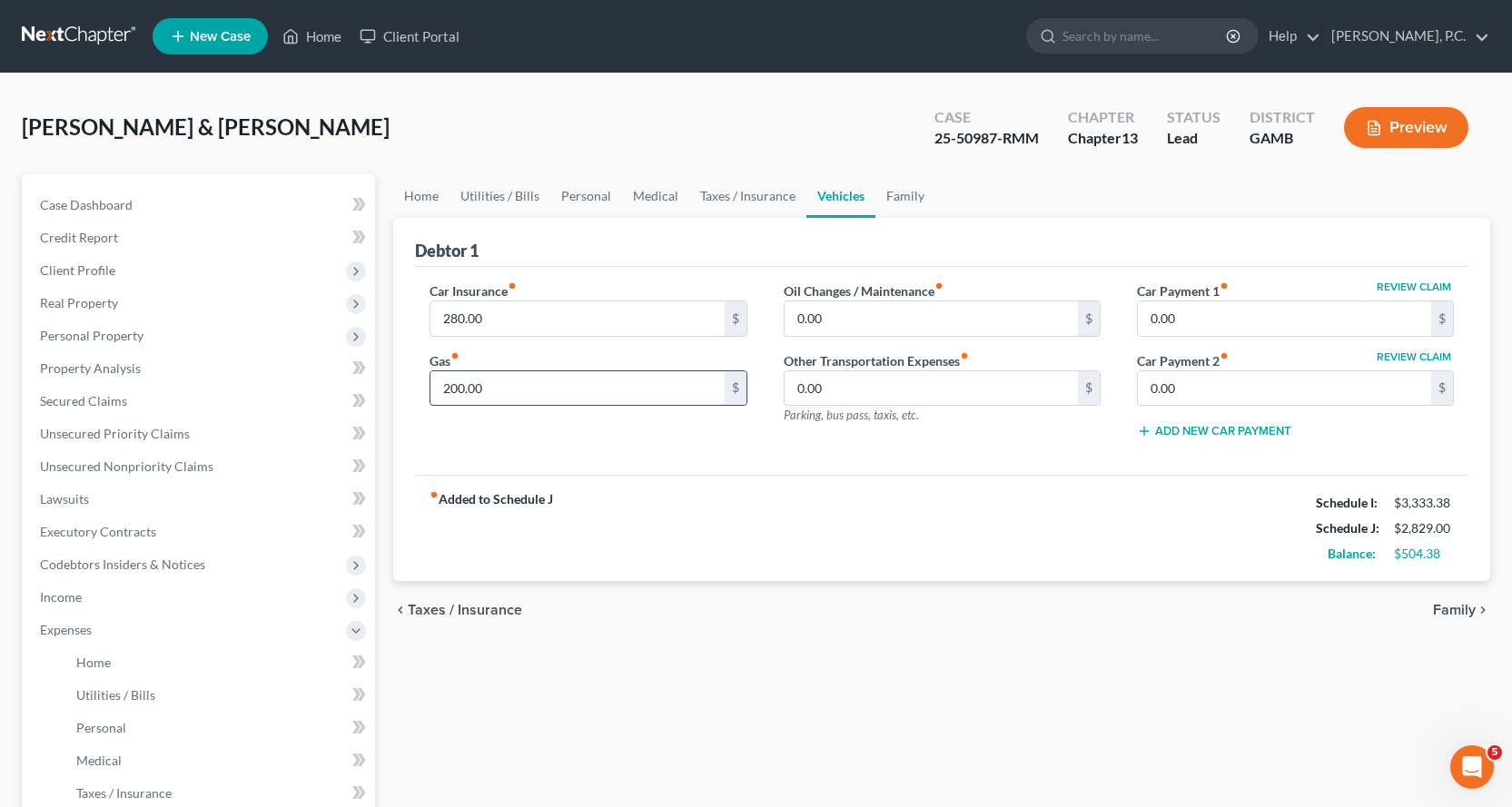
type input "200.00"
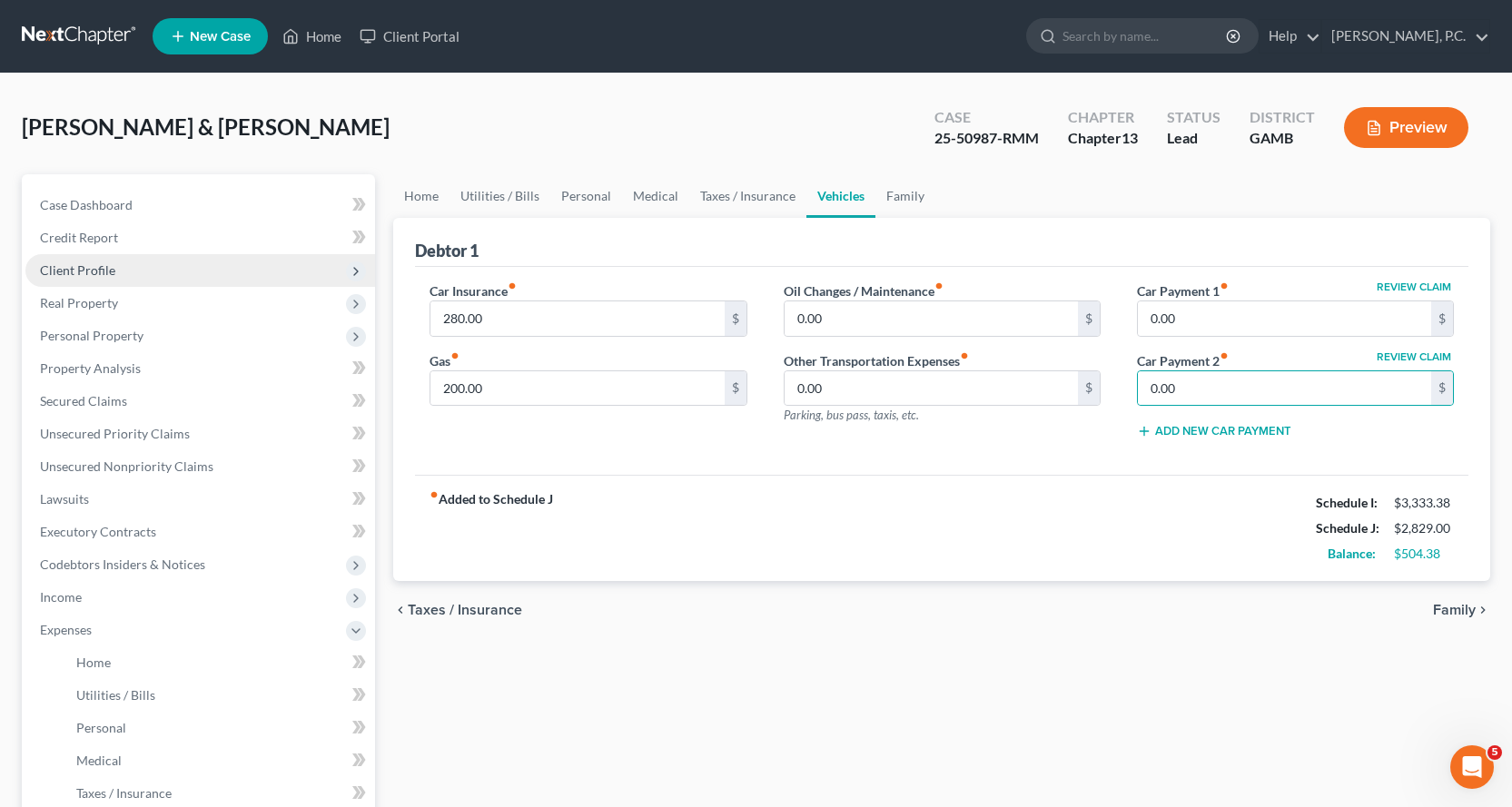
click at [83, 264] on span "Client Profile" at bounding box center [77, 270] width 76 height 15
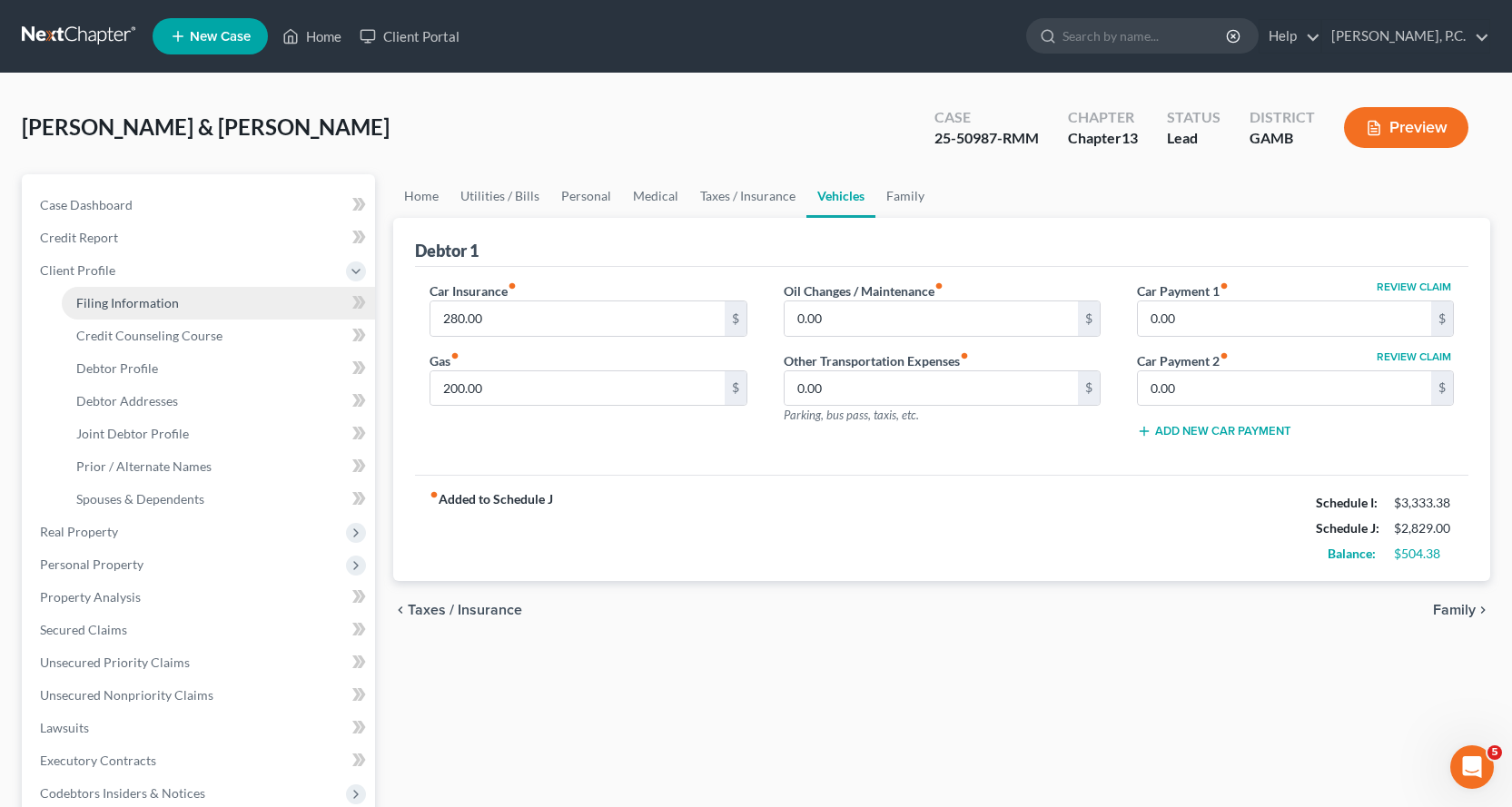
click at [130, 297] on span "Filing Information" at bounding box center [128, 302] width 103 height 15
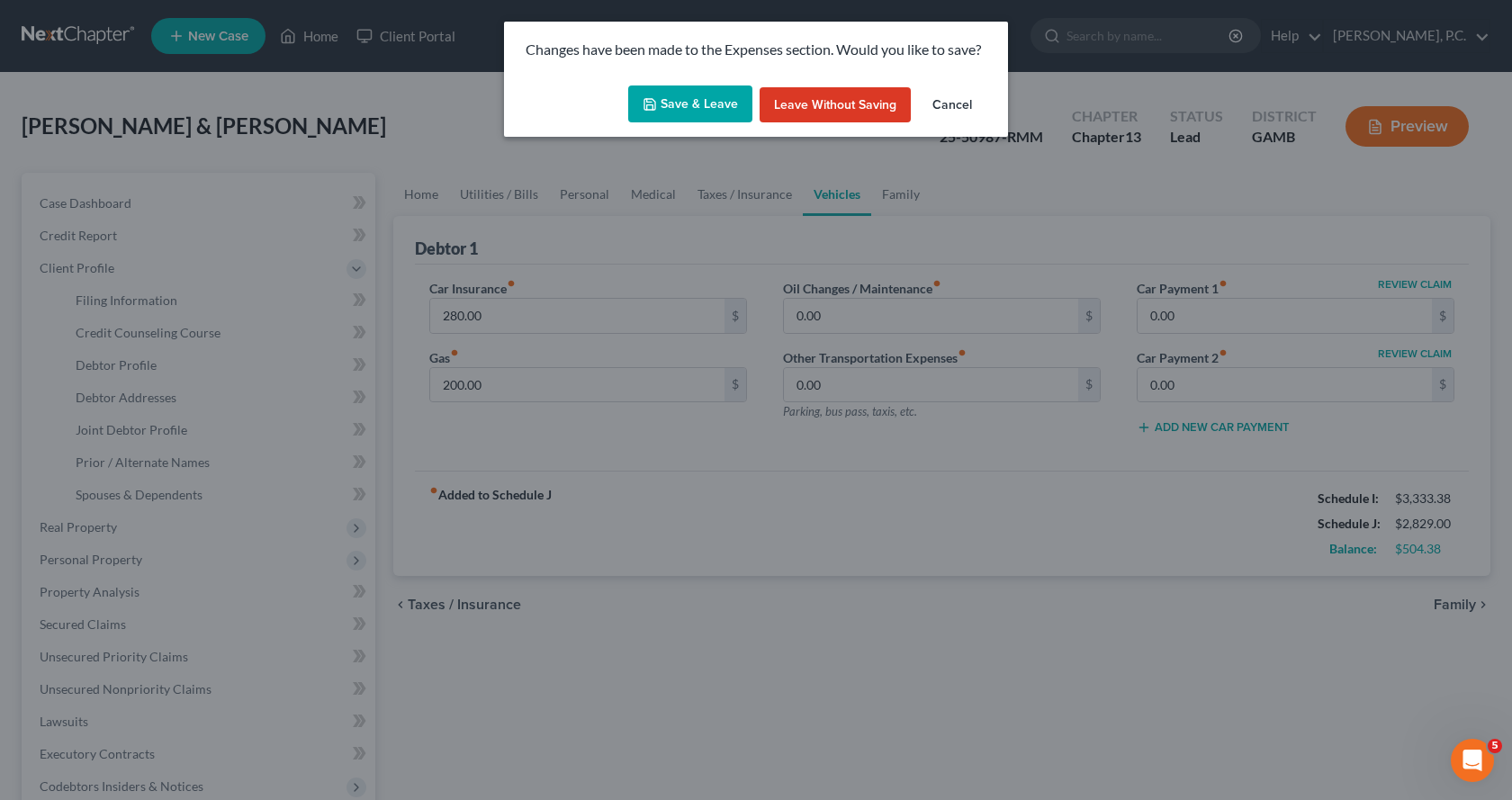
click at [710, 96] on button "Save & Leave" at bounding box center [690, 104] width 125 height 37
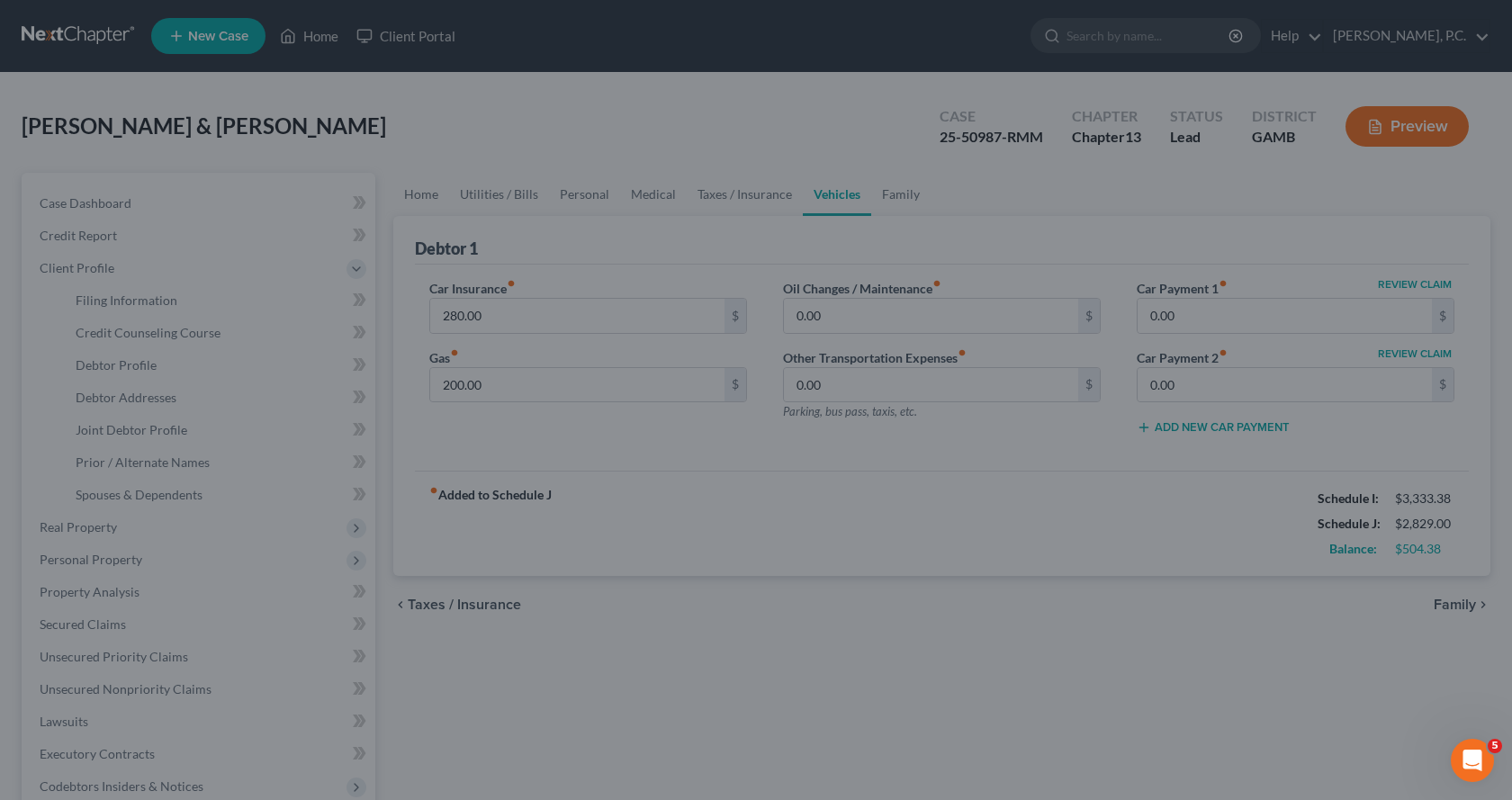
select select "1"
select select "3"
select select "18"
select select "0"
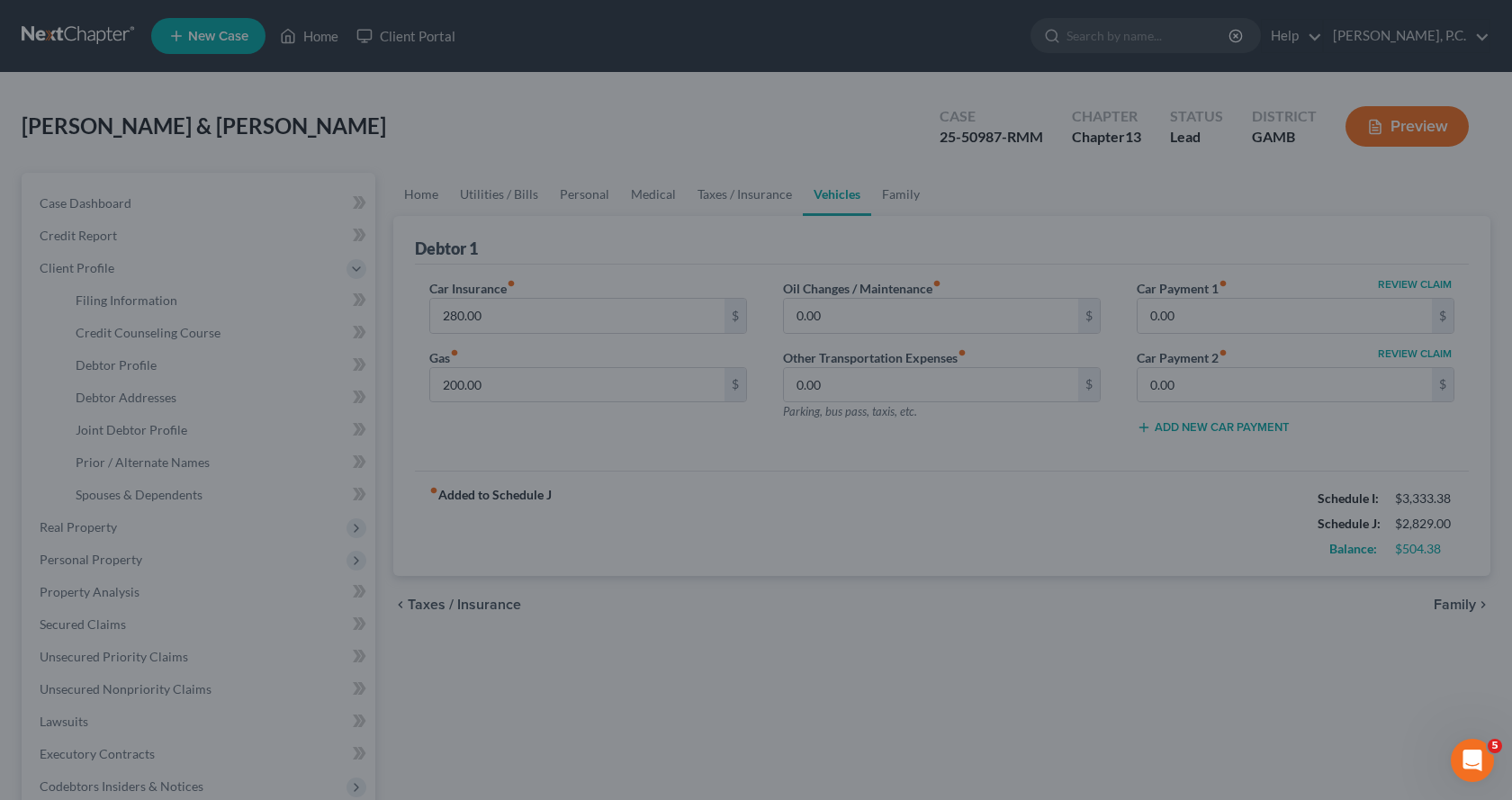
select select "10"
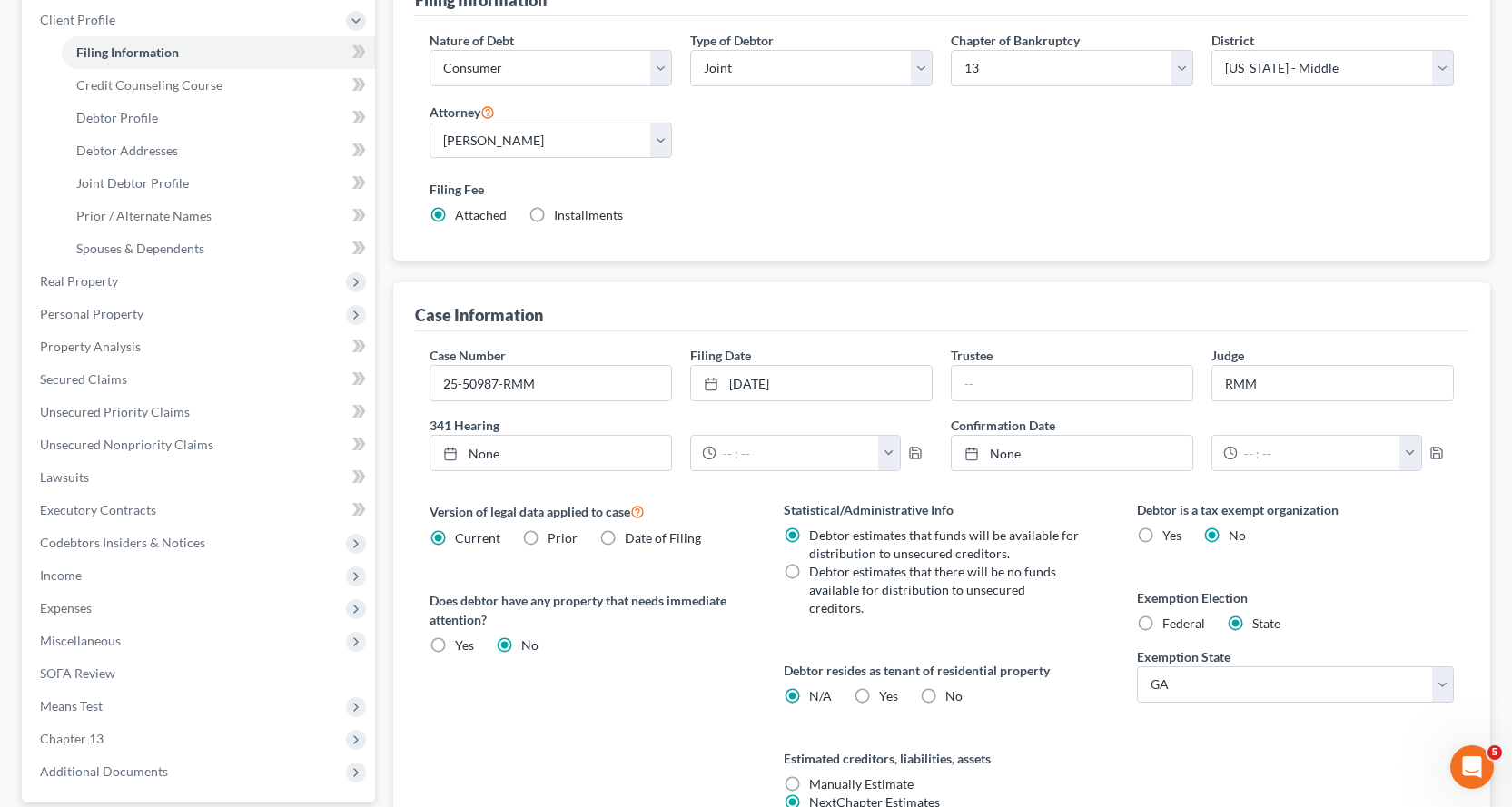
scroll to position [420, 0]
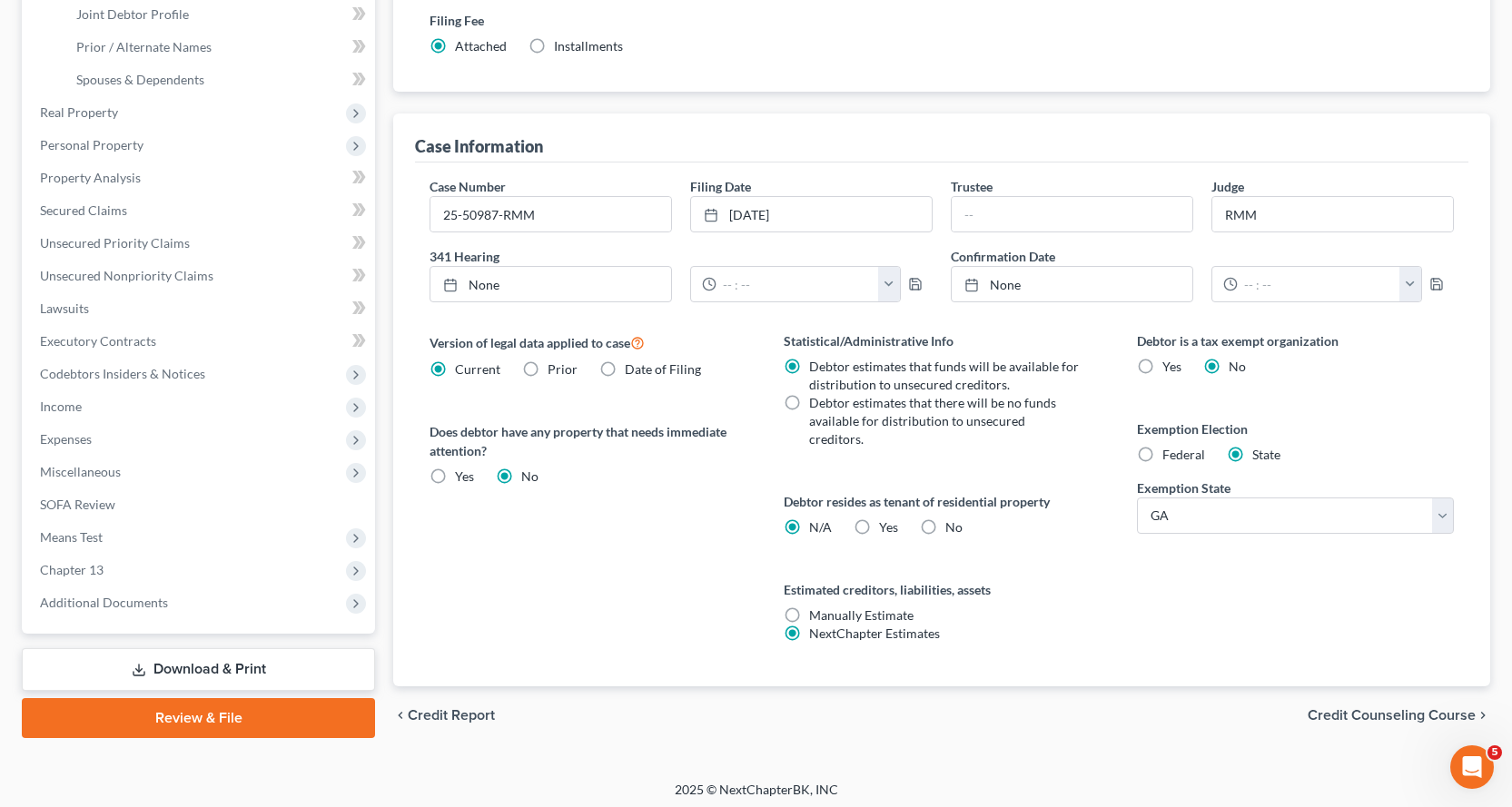
click at [213, 662] on link "Download & Print" at bounding box center [198, 669] width 353 height 43
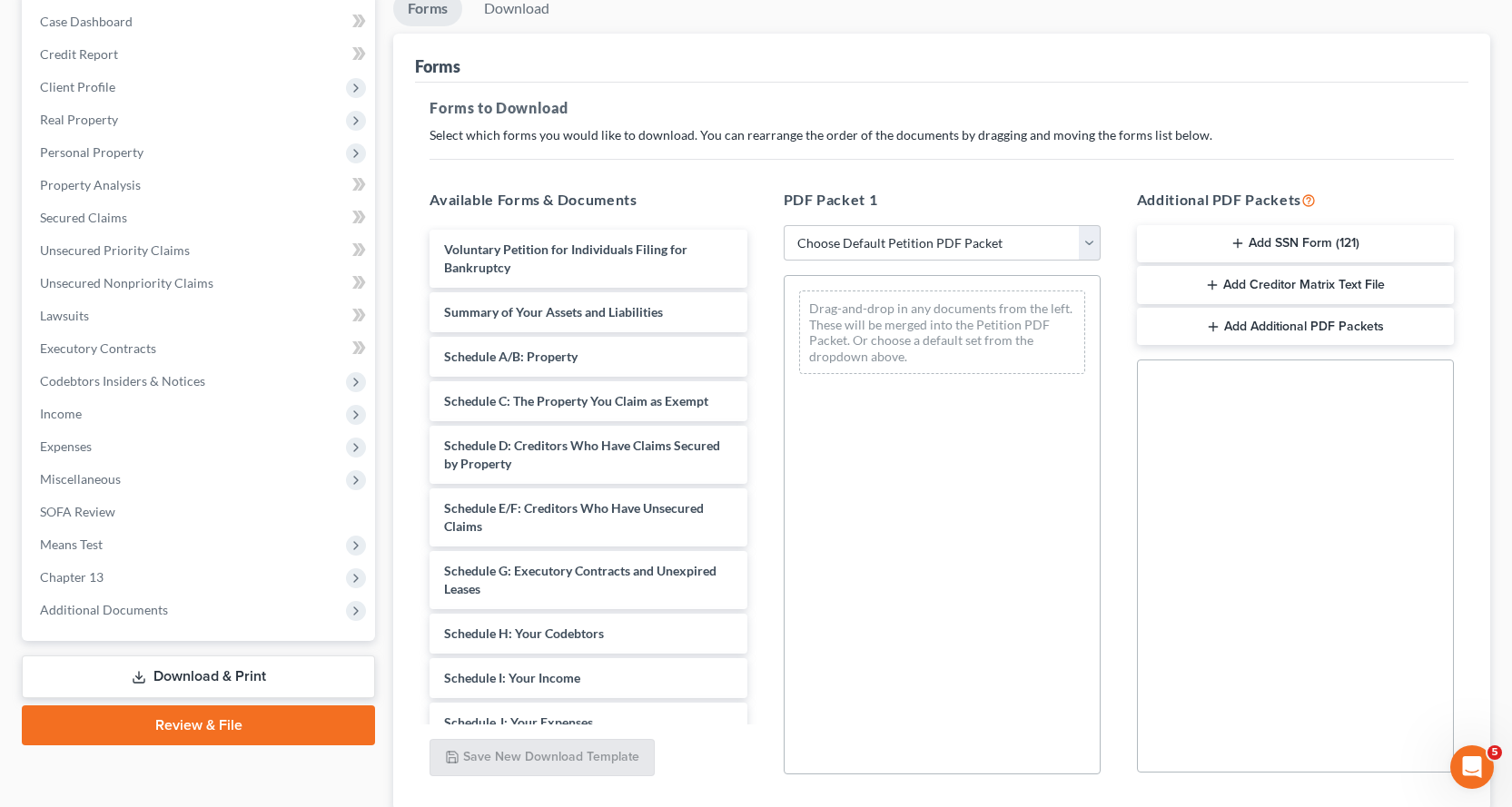
scroll to position [132, 0]
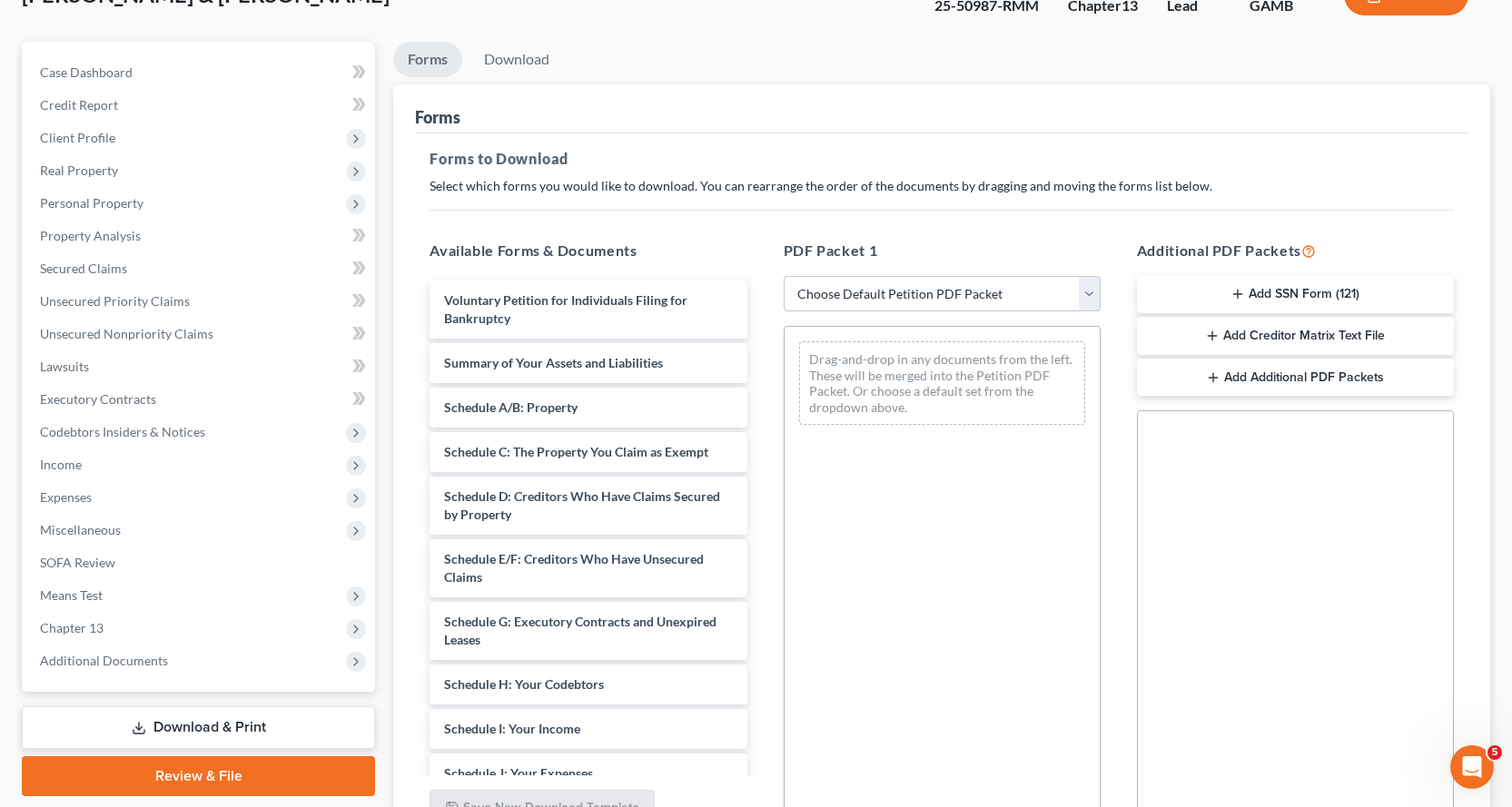
click at [1089, 284] on select "Choose Default Petition PDF Packet Complete Bankruptcy Petition (all forms and …" at bounding box center [941, 294] width 317 height 36
select select "2"
click at [783, 276] on select "Choose Default Petition PDF Packet Complete Bankruptcy Petition (all forms and …" at bounding box center [941, 294] width 317 height 36
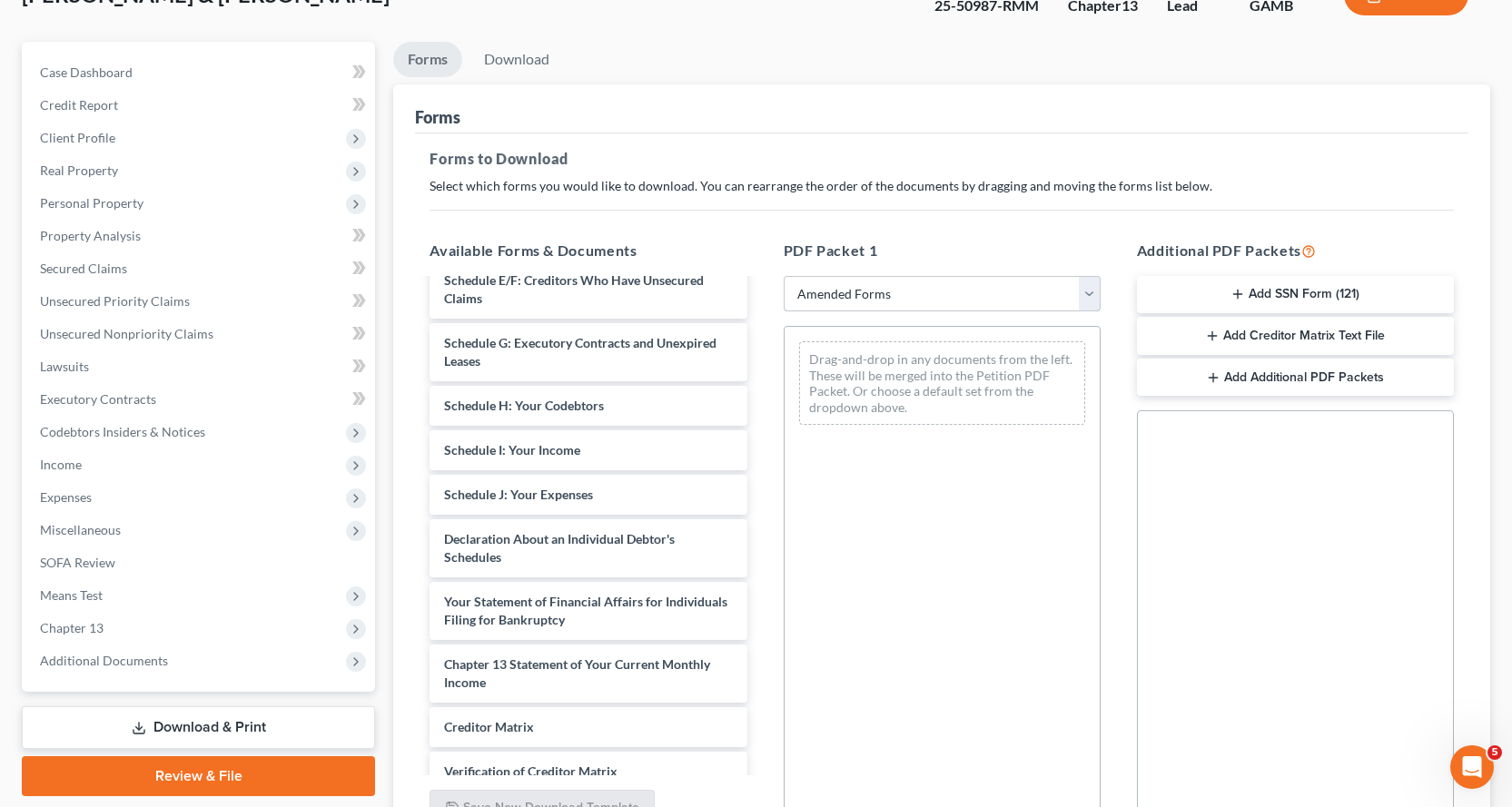
scroll to position [272, 0]
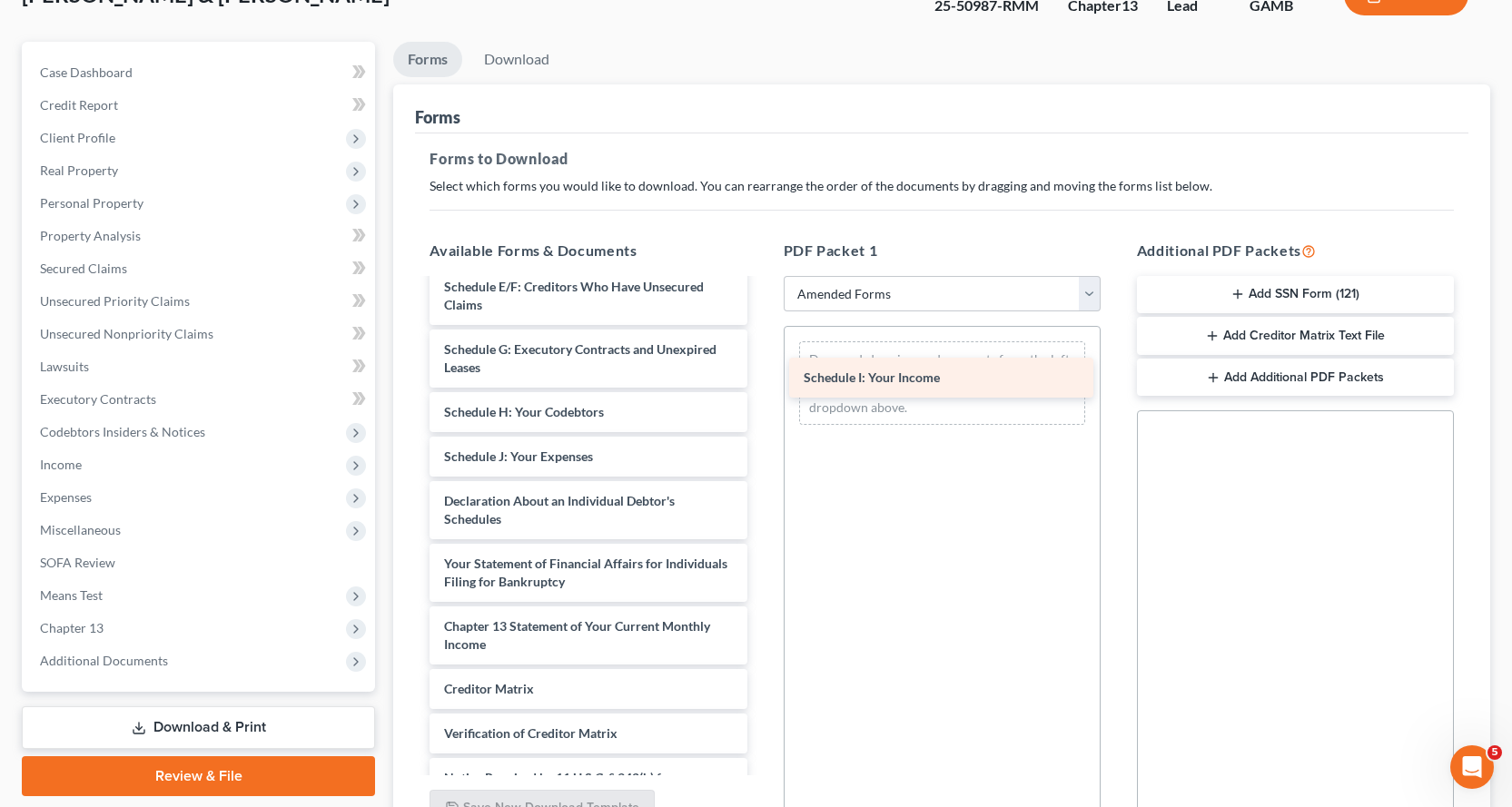
drag, startPoint x: 513, startPoint y: 451, endPoint x: 873, endPoint y: 369, distance: 369.2
click at [761, 369] on div "Schedule I: Your Income Voluntary Petition for Individuals Filing for Bankruptc…" at bounding box center [588, 435] width 346 height 852
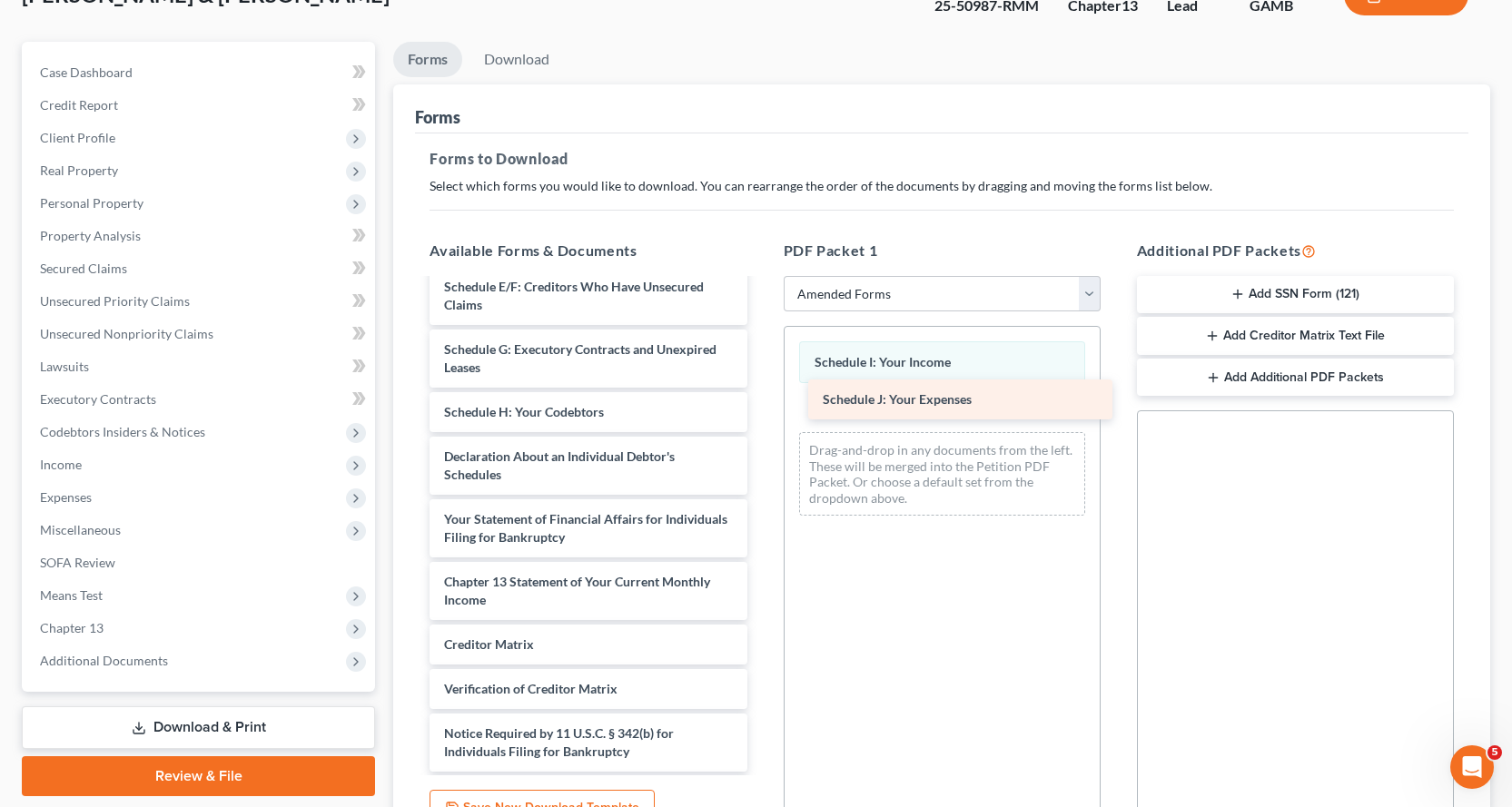
drag, startPoint x: 530, startPoint y: 452, endPoint x: 884, endPoint y: 412, distance: 356.3
click at [761, 394] on div "Schedule J: Your Expenses Voluntary Petition for Individuals Filing for Bankrup…" at bounding box center [588, 412] width 346 height 808
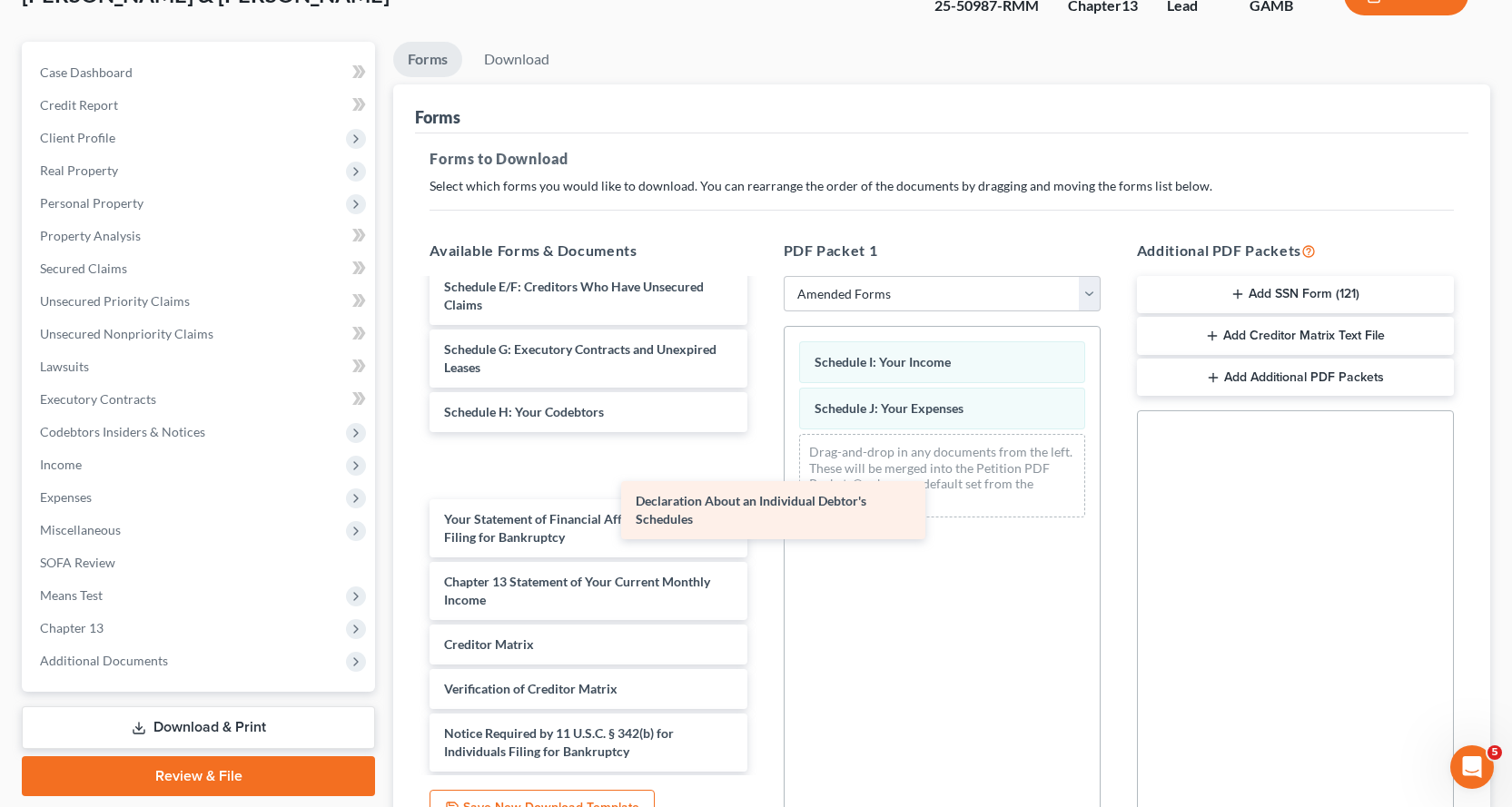
scroll to position [255, 0]
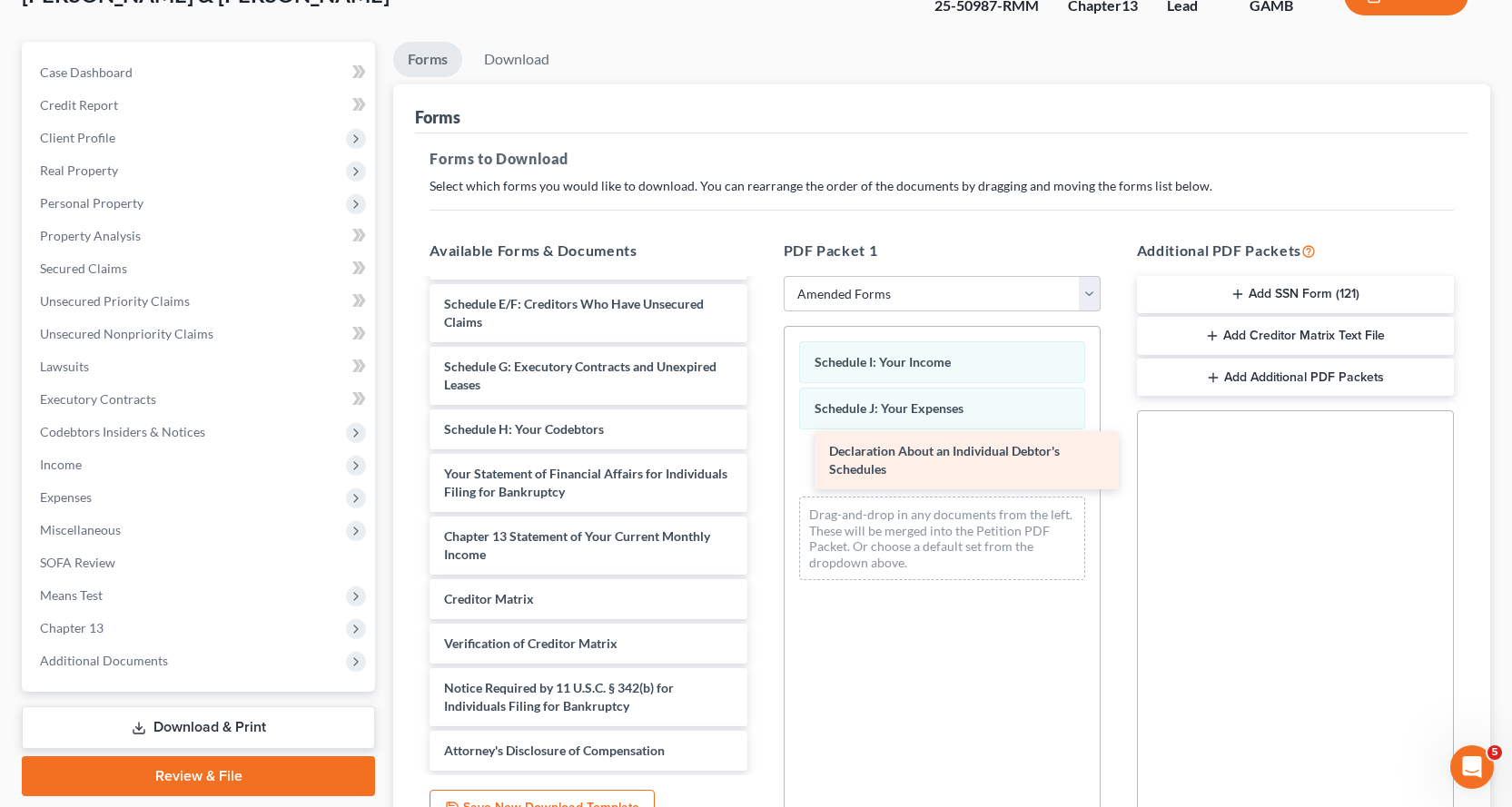
drag, startPoint x: 469, startPoint y: 466, endPoint x: 864, endPoint y: 455, distance: 395.2
click at [761, 457] on div "Declaration About an Individual Debtor's Schedules Voluntary Petition for Indiv…" at bounding box center [588, 398] width 346 height 746
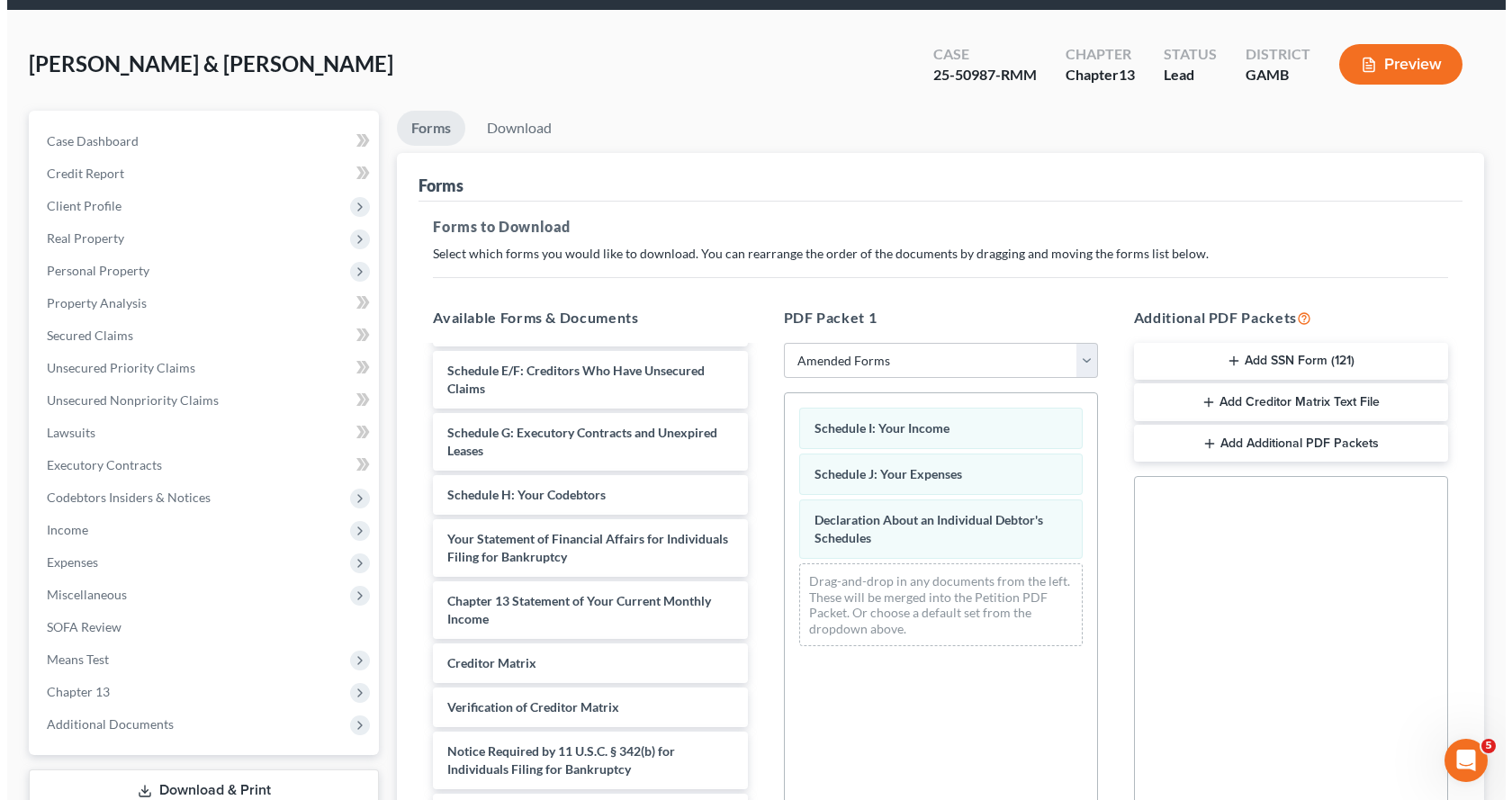
scroll to position [0, 0]
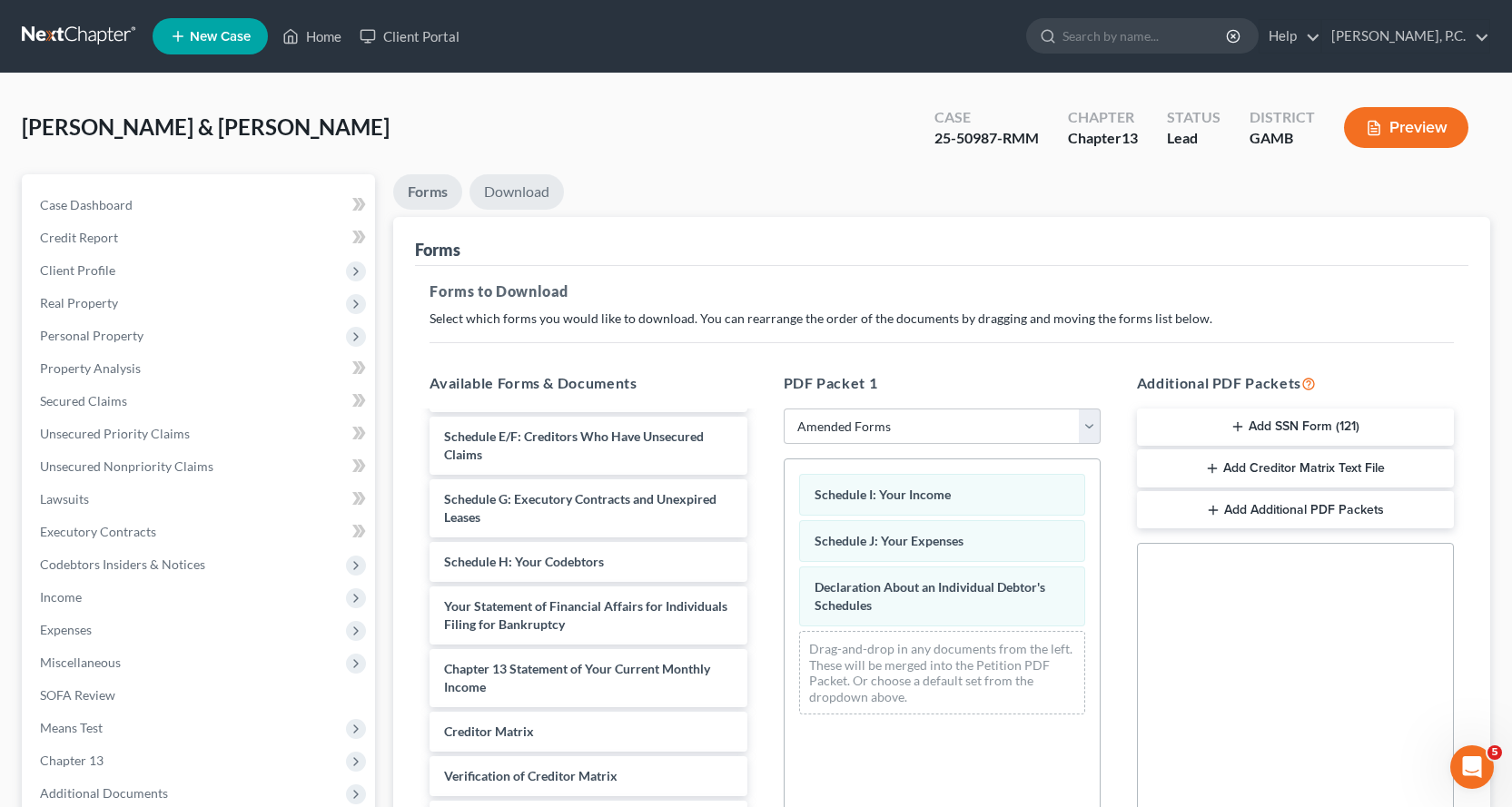
click at [524, 189] on link "Download" at bounding box center [517, 191] width 94 height 35
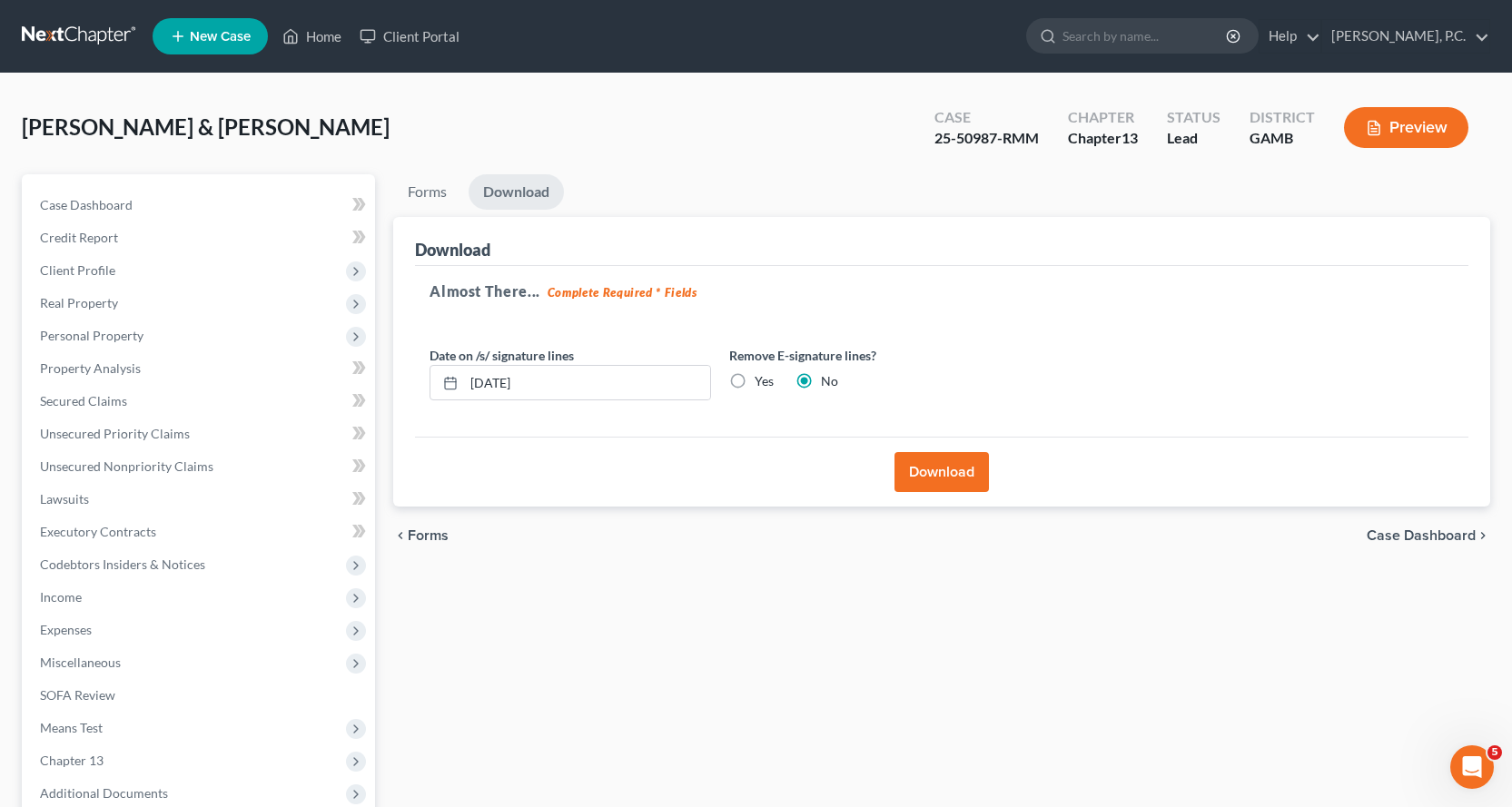
click at [931, 473] on button "Download" at bounding box center [941, 472] width 94 height 40
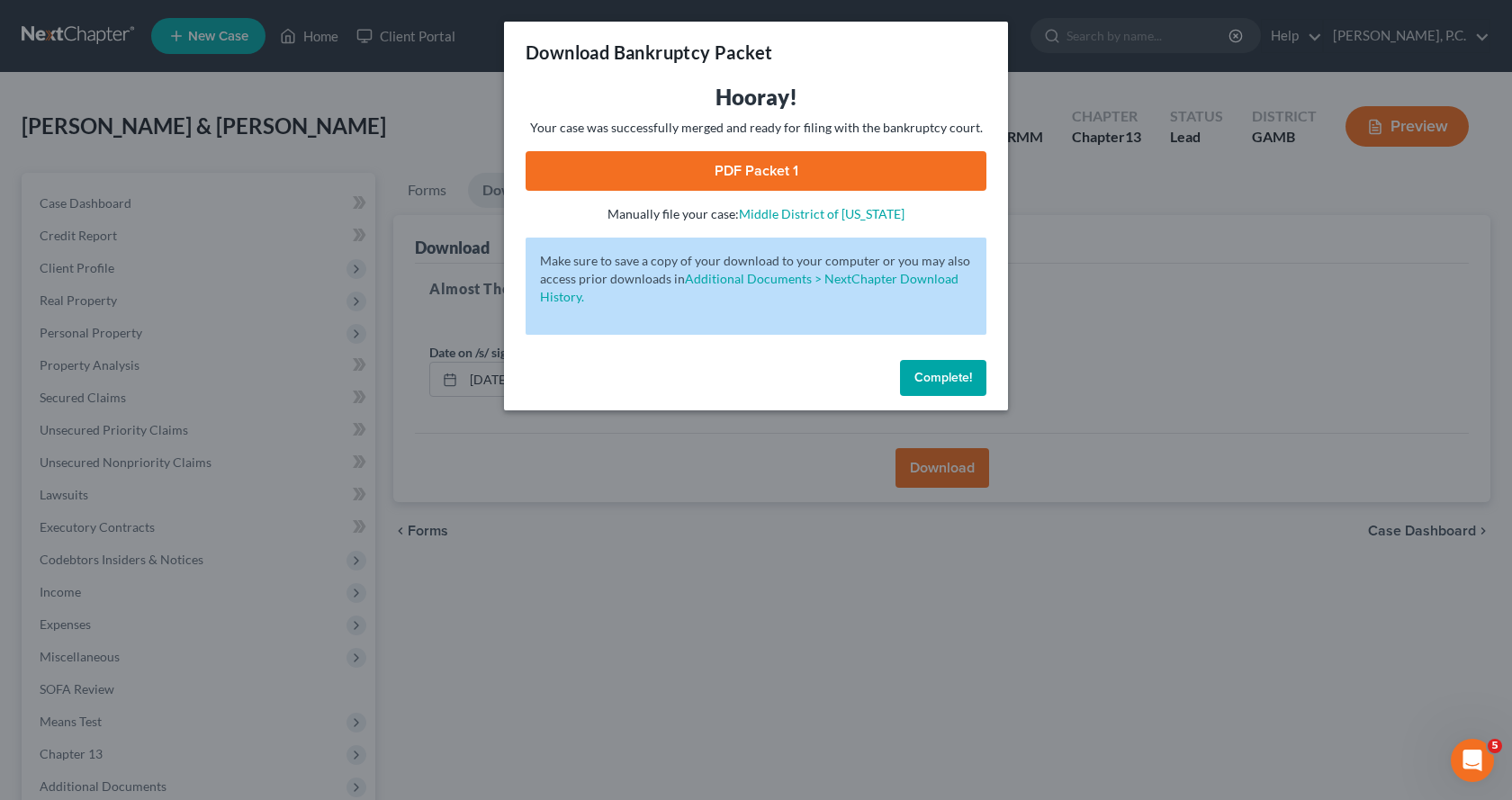
click at [734, 166] on link "PDF Packet 1" at bounding box center [756, 170] width 461 height 39
